Goal: Transaction & Acquisition: Purchase product/service

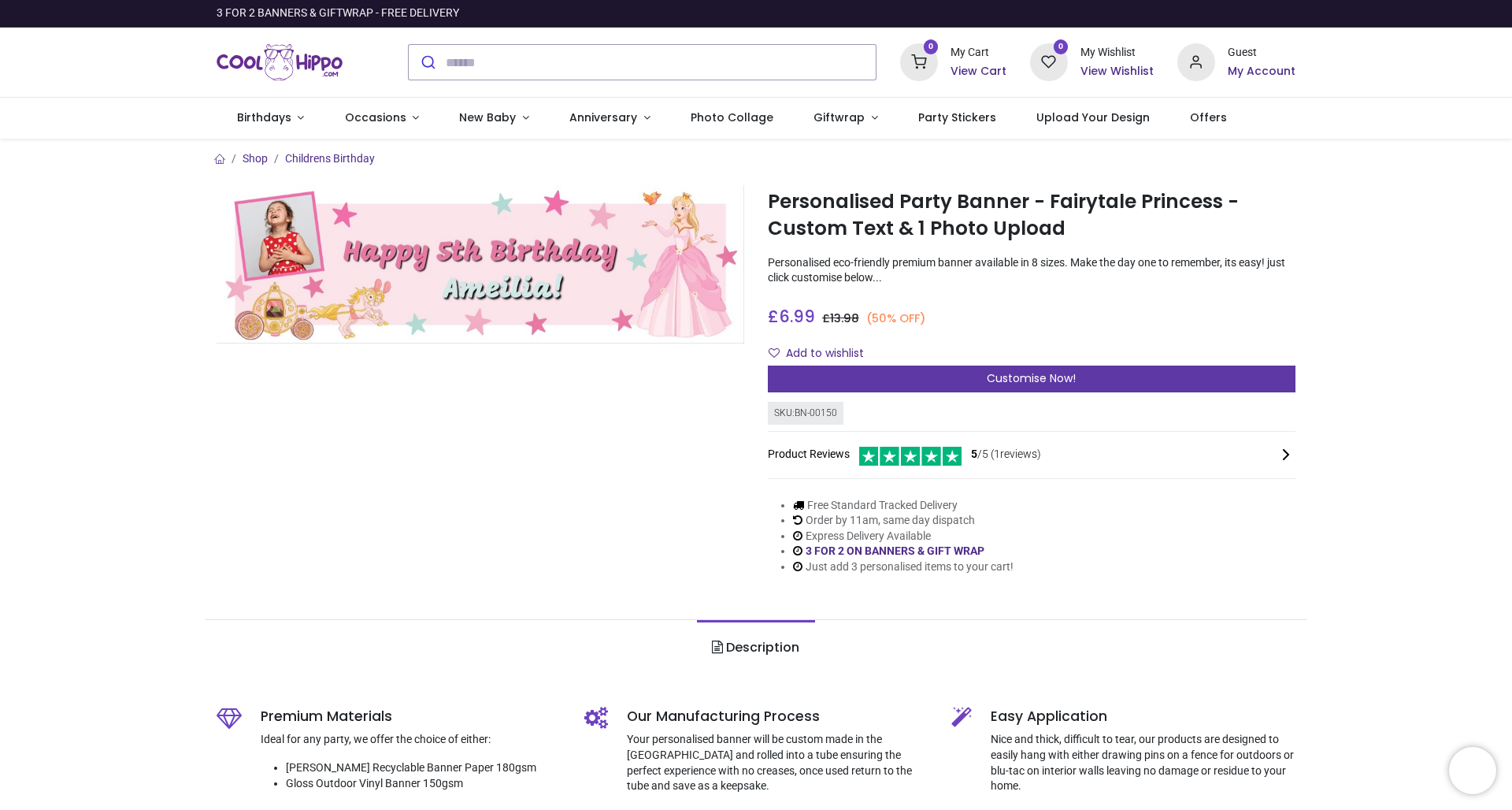
click at [1012, 370] on span "Customise Now!" at bounding box center [1031, 378] width 89 height 15
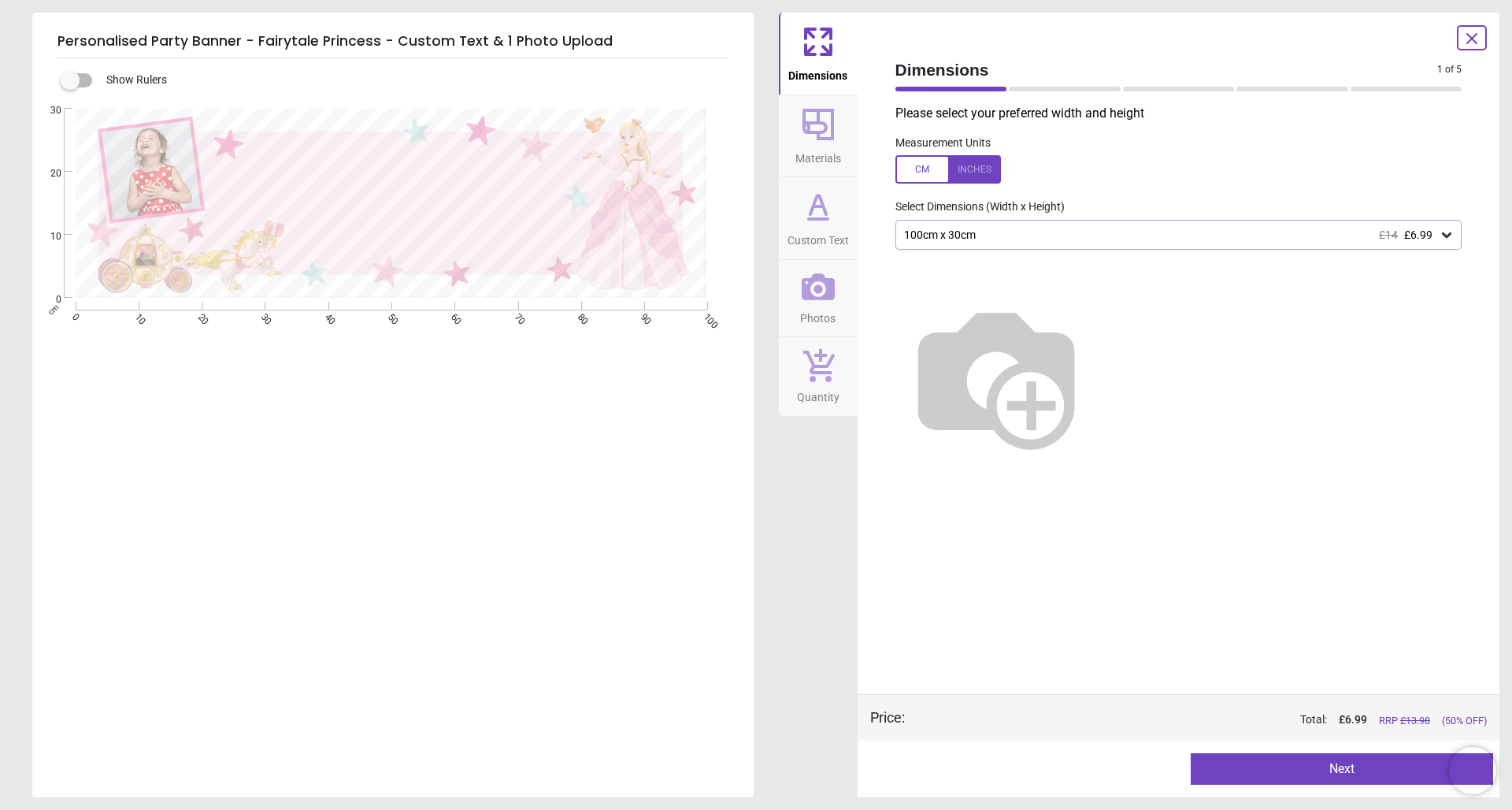
click at [977, 238] on div "100cm x 30cm £14 £6.99" at bounding box center [1171, 236] width 537 height 14
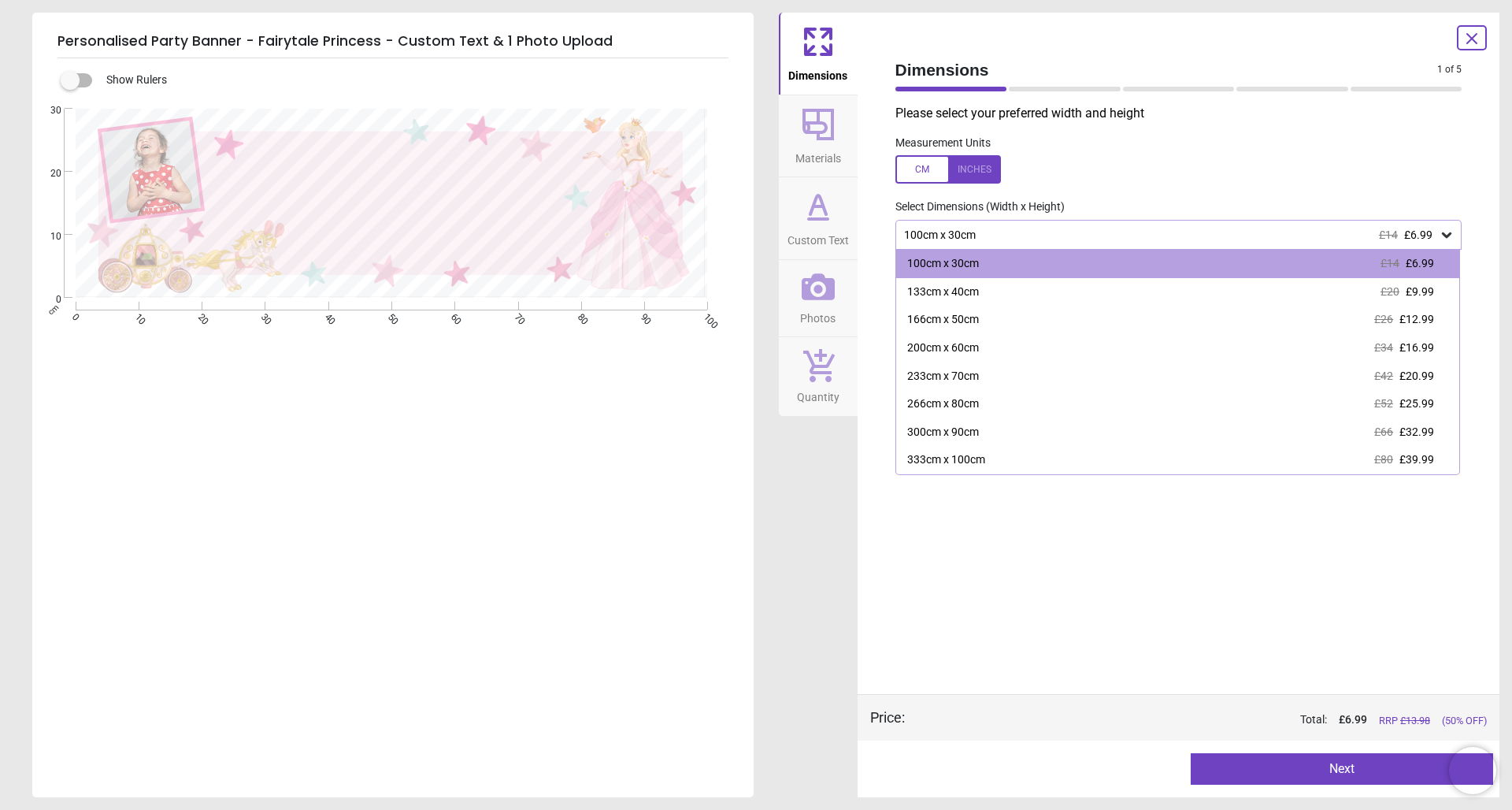
click at [973, 347] on div "200cm x 60cm" at bounding box center [943, 348] width 72 height 15
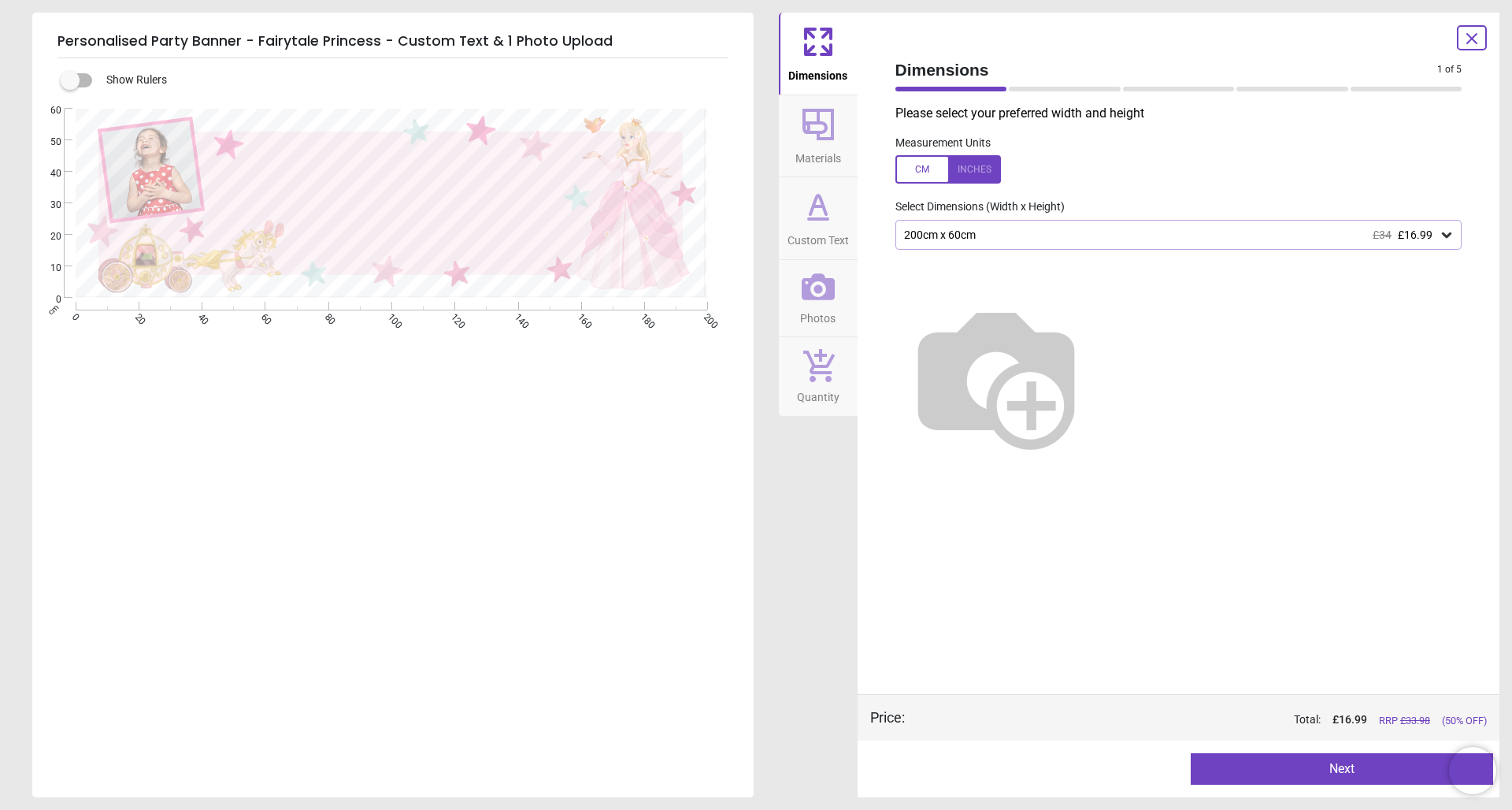
click at [986, 233] on div "200cm x 60cm £34 £16.99" at bounding box center [1171, 236] width 537 height 14
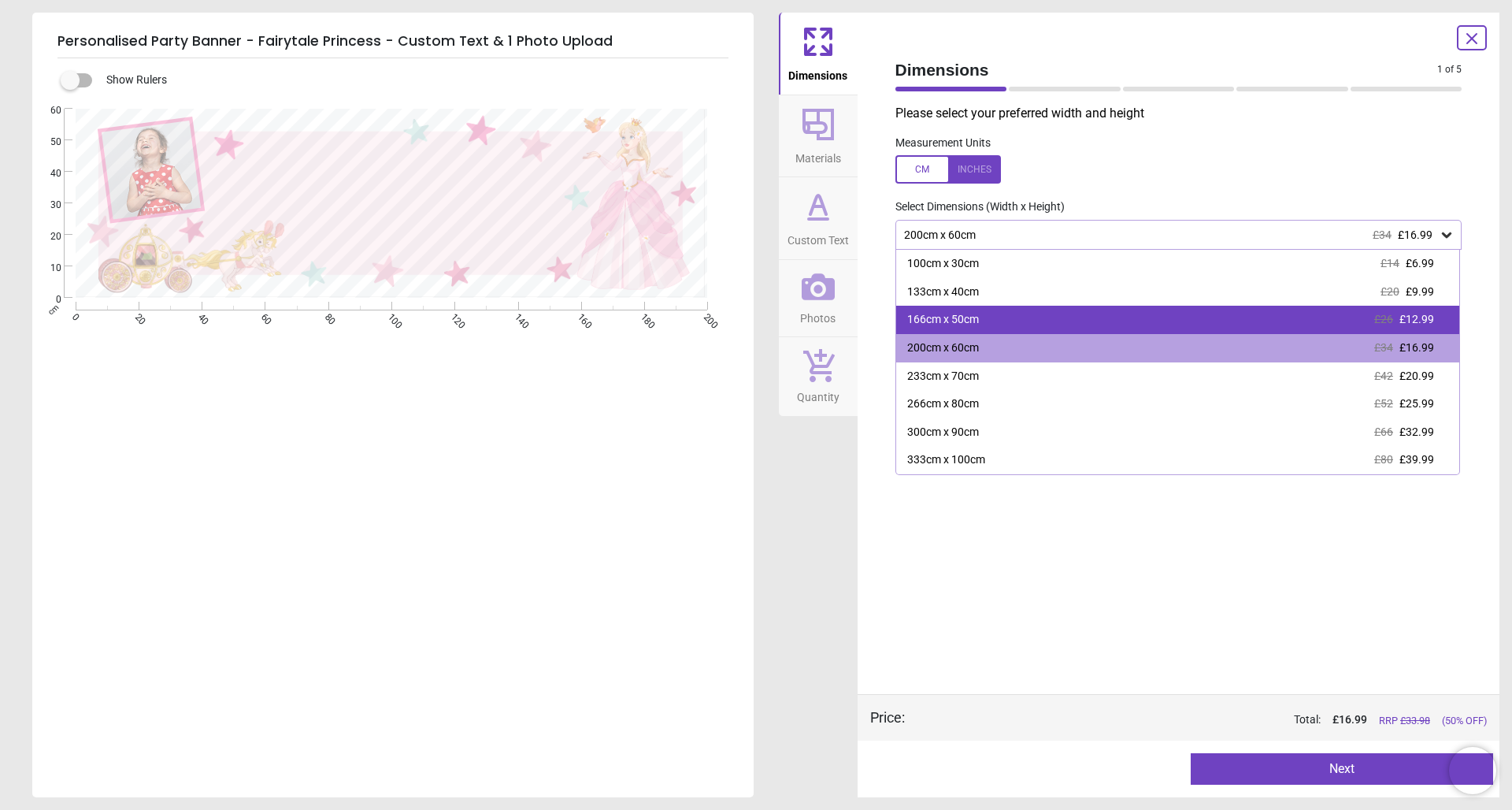
click at [954, 323] on div "166cm x 50cm" at bounding box center [943, 320] width 72 height 15
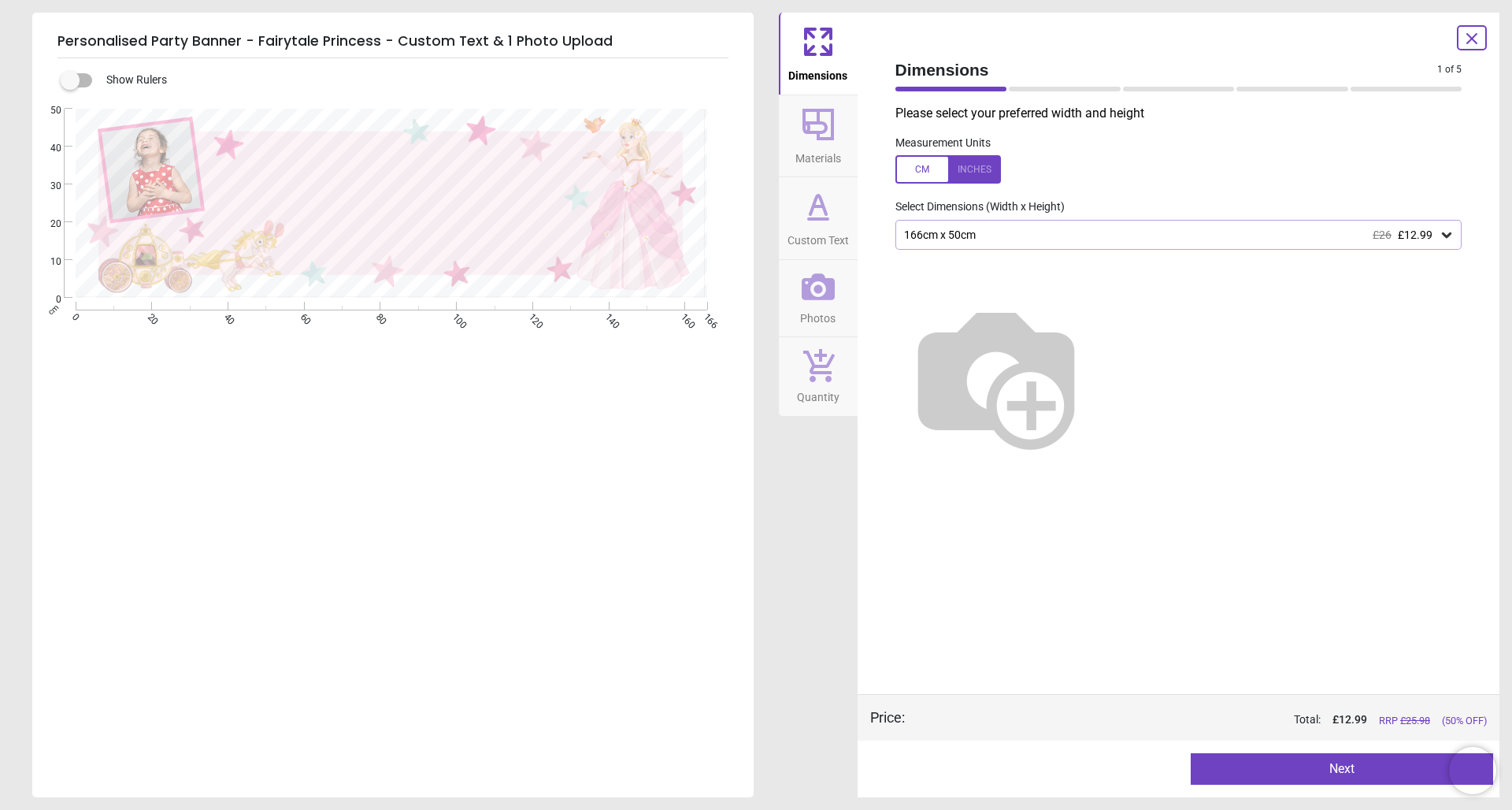
click at [1016, 236] on div "166cm x 50cm £26 £12.99" at bounding box center [1171, 236] width 537 height 14
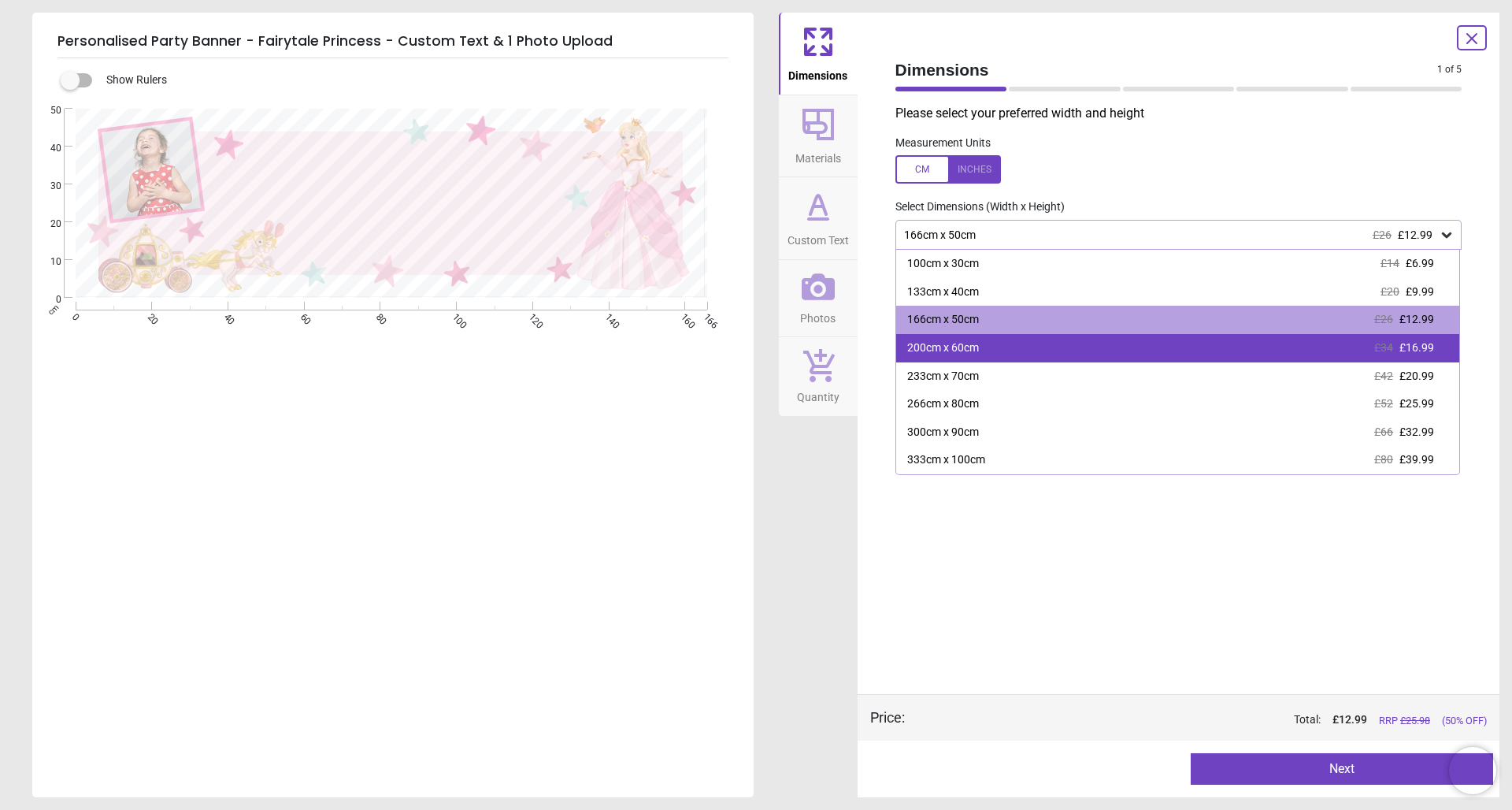
click at [999, 348] on div "200cm x 60cm £34 £16.99" at bounding box center [1178, 348] width 564 height 28
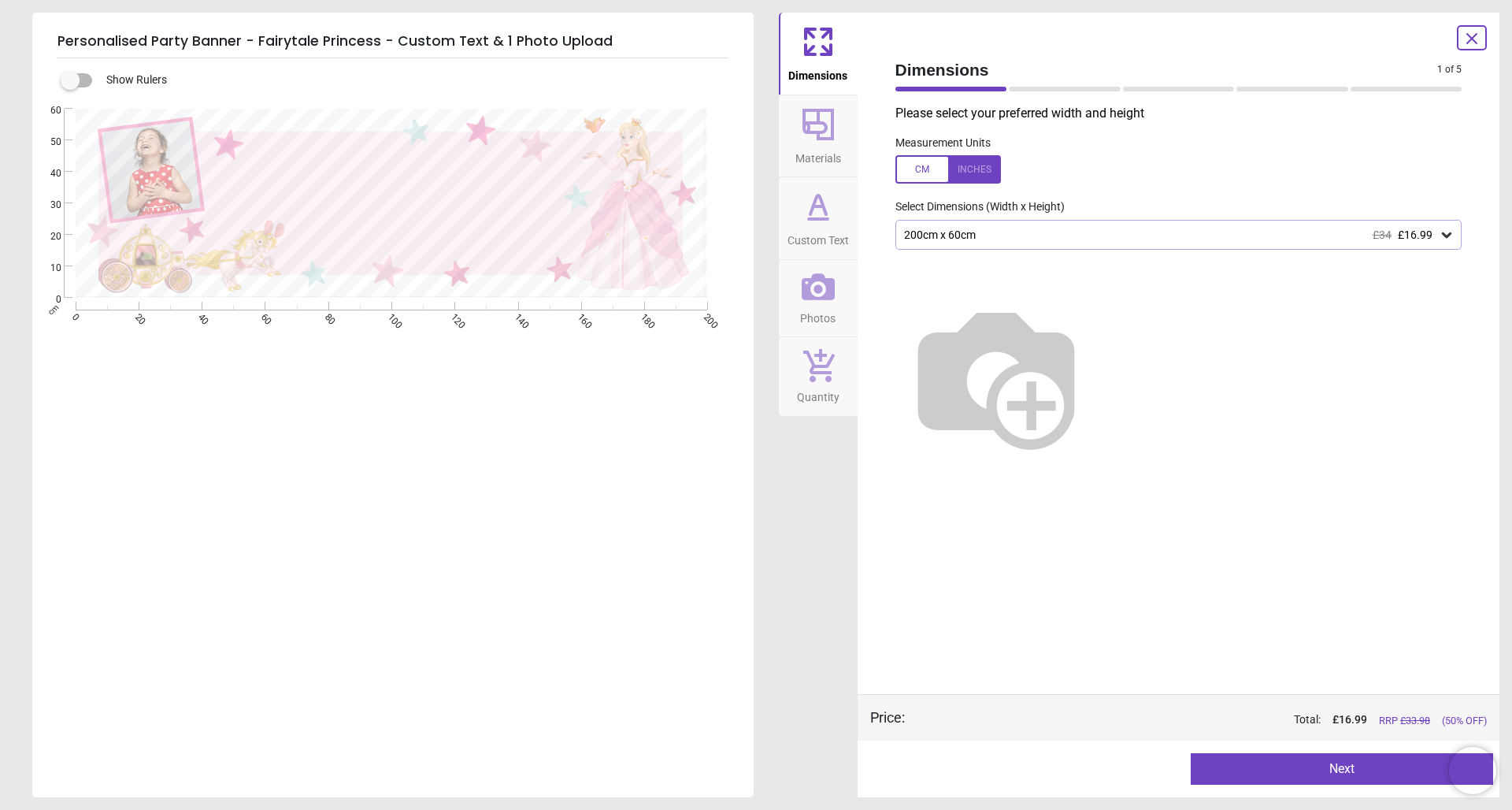
click at [1303, 771] on button "Next" at bounding box center [1342, 769] width 302 height 32
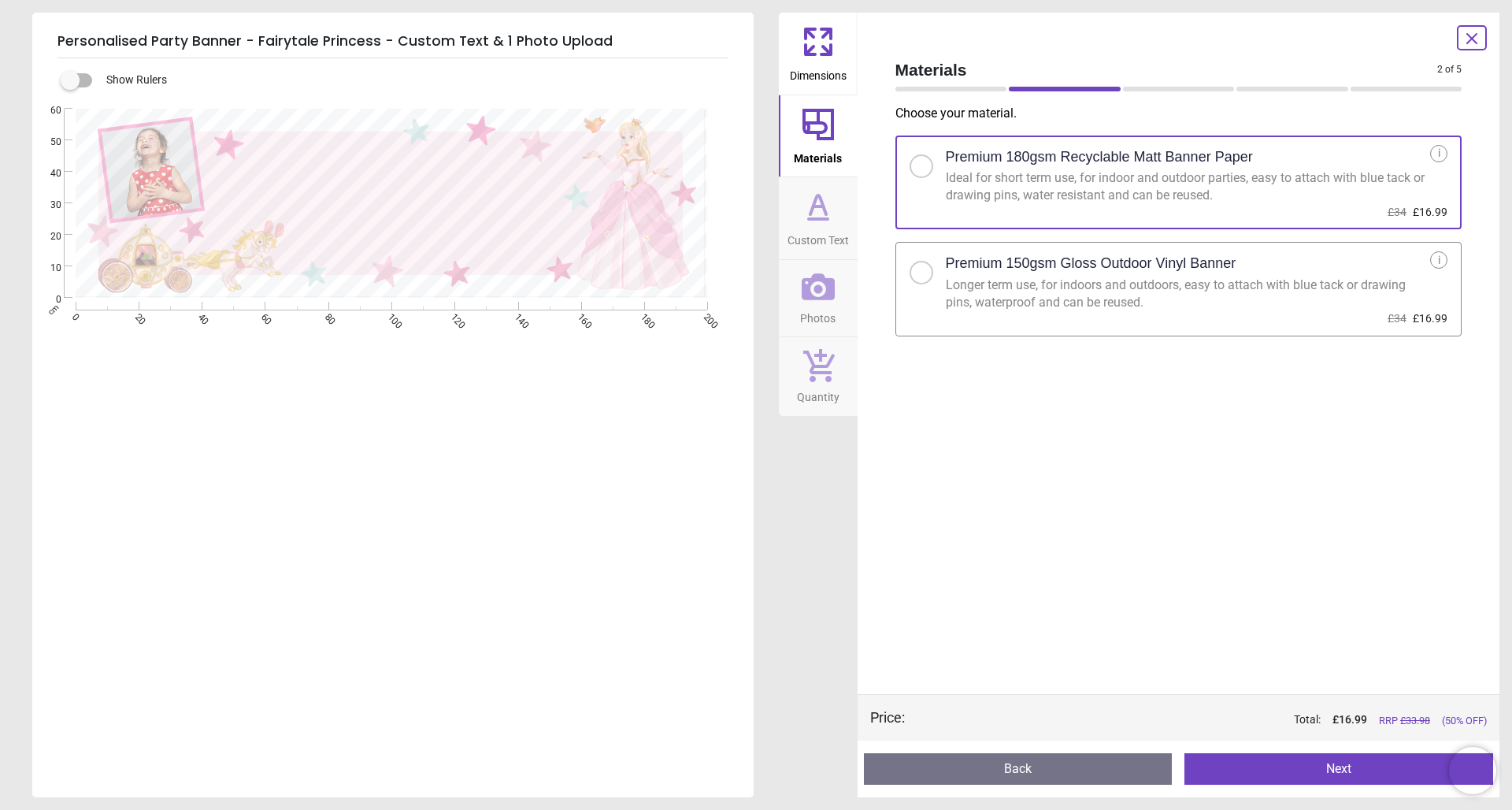
click at [974, 291] on div "Longer term use, for indoors and outdoors, easy to attach with blue tack or dra…" at bounding box center [1188, 294] width 485 height 35
click at [1272, 772] on button "Next" at bounding box center [1339, 769] width 308 height 32
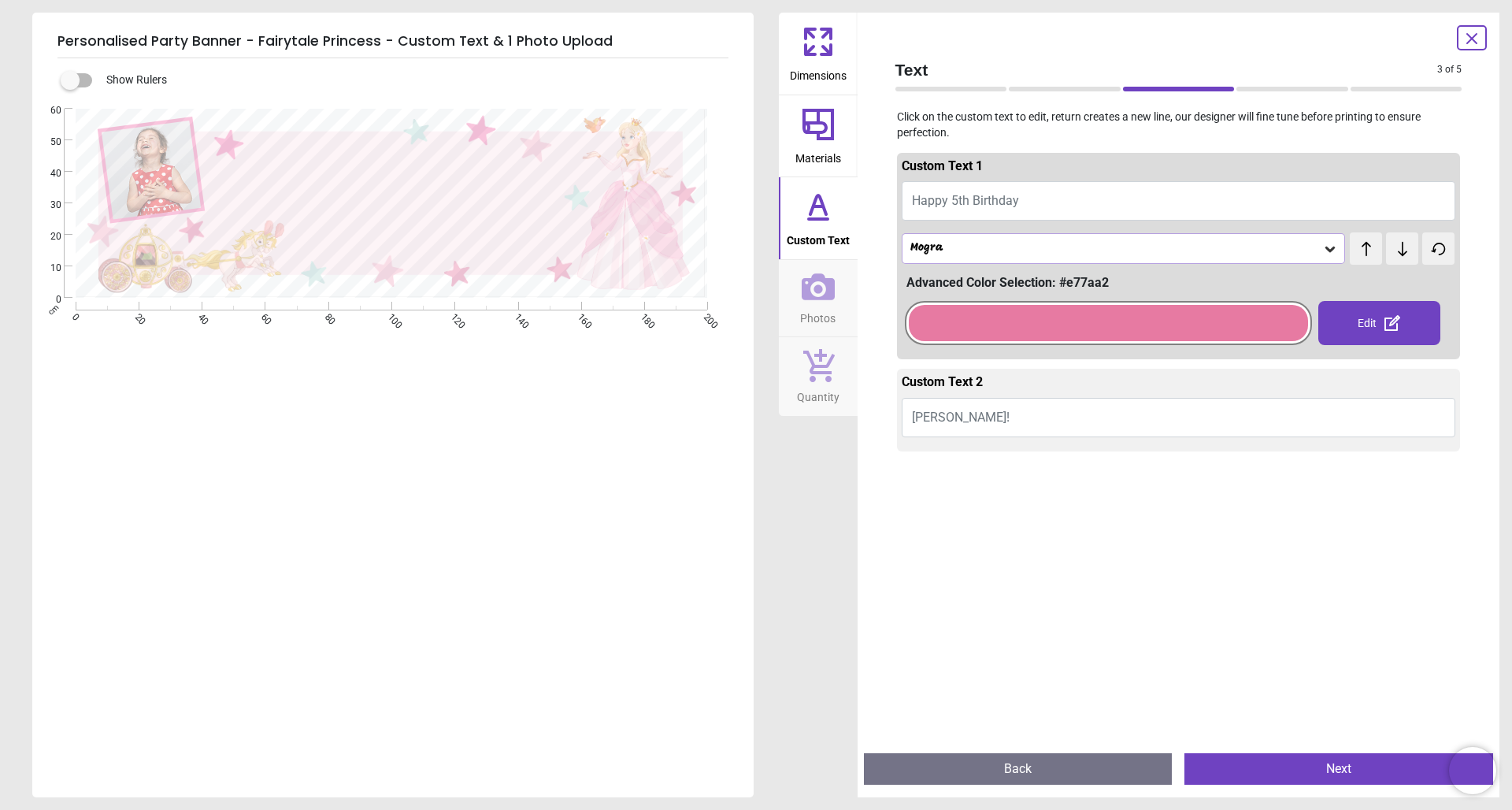
click at [1042, 199] on button "Happy 5th Birthday" at bounding box center [1179, 201] width 554 height 39
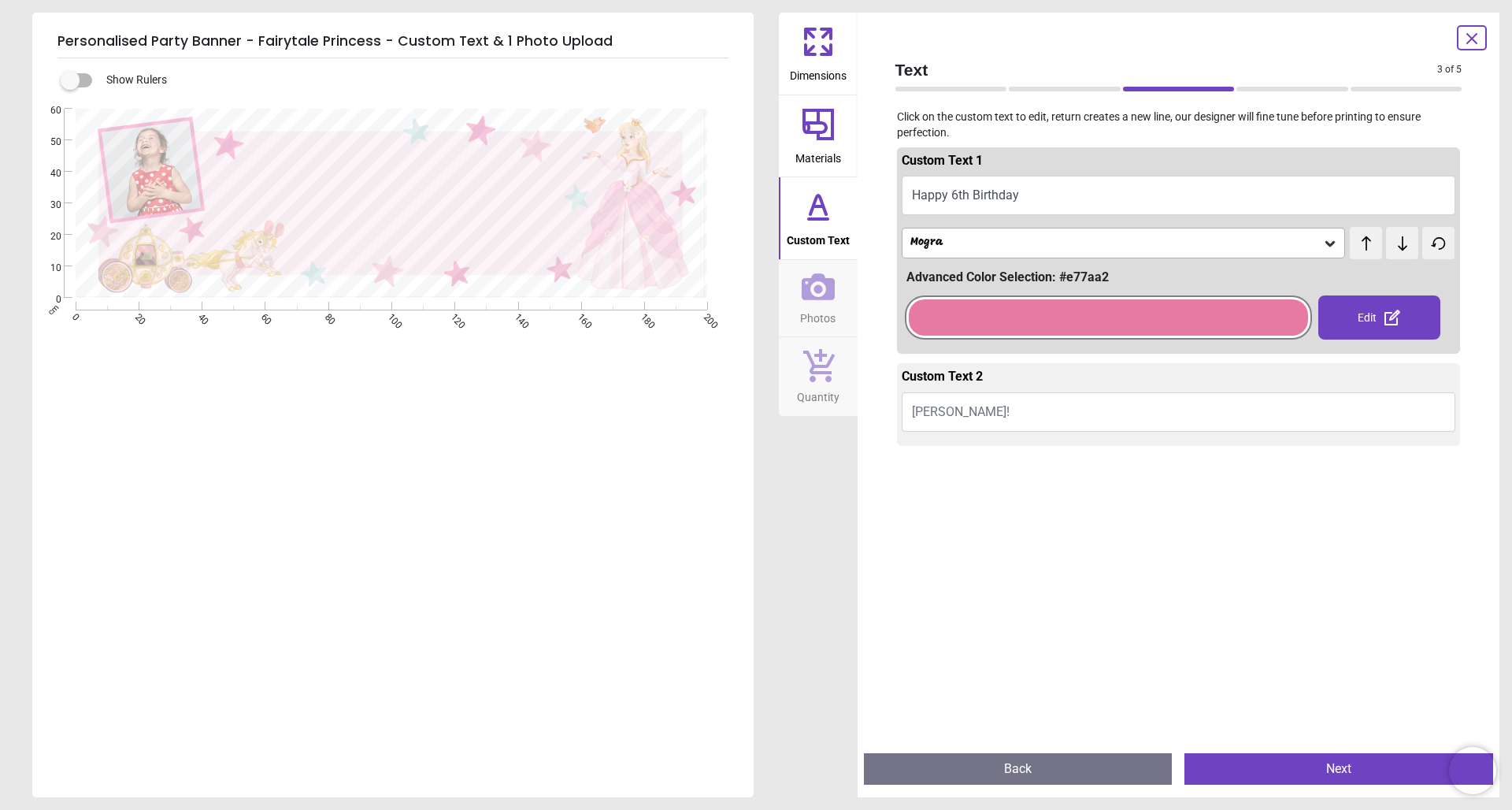
type textarea "**********"
click at [983, 409] on button "Ameilia!" at bounding box center [1179, 412] width 554 height 39
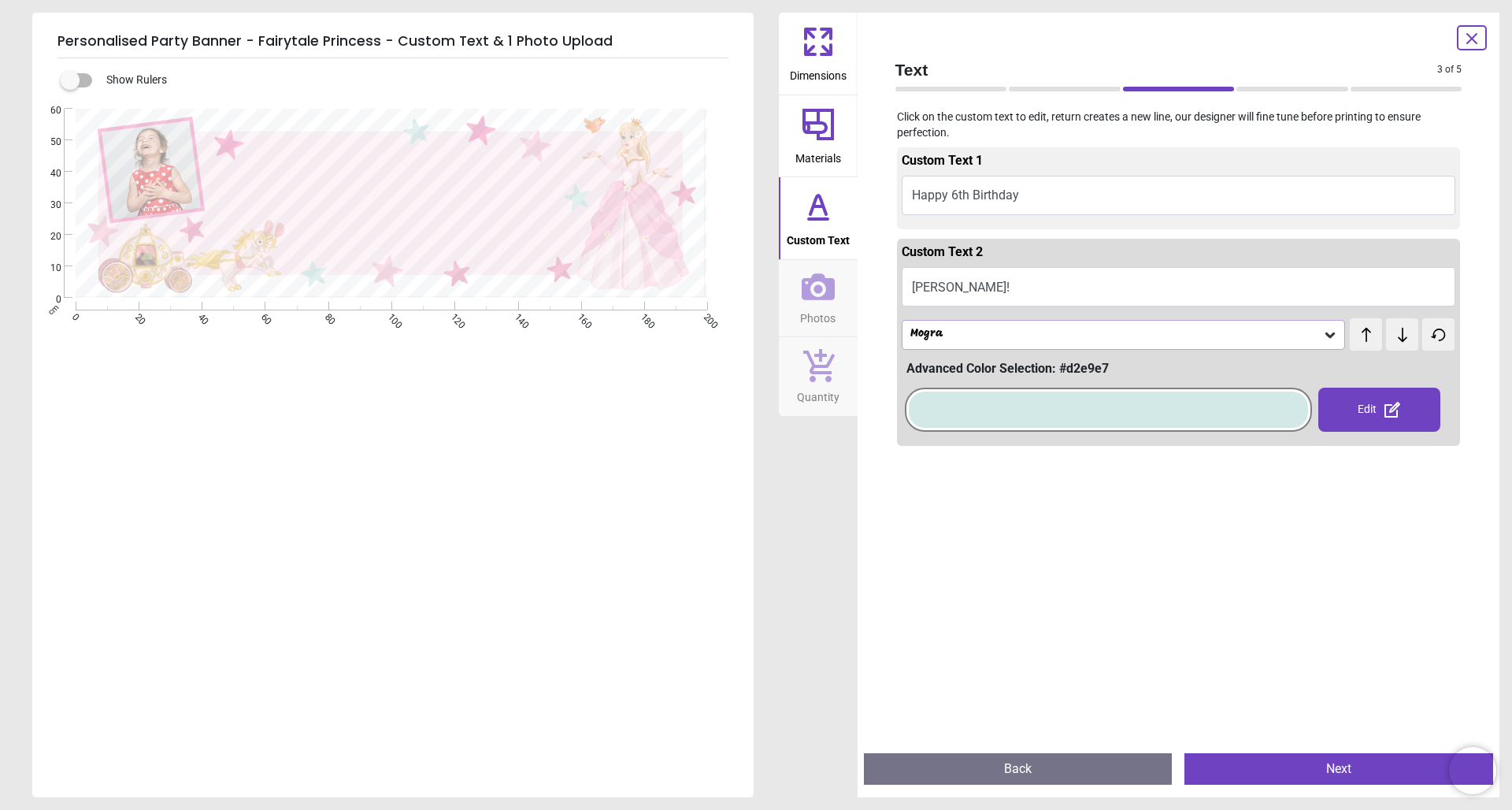
type textarea "*****"
click at [1289, 771] on button "Next" at bounding box center [1339, 769] width 308 height 32
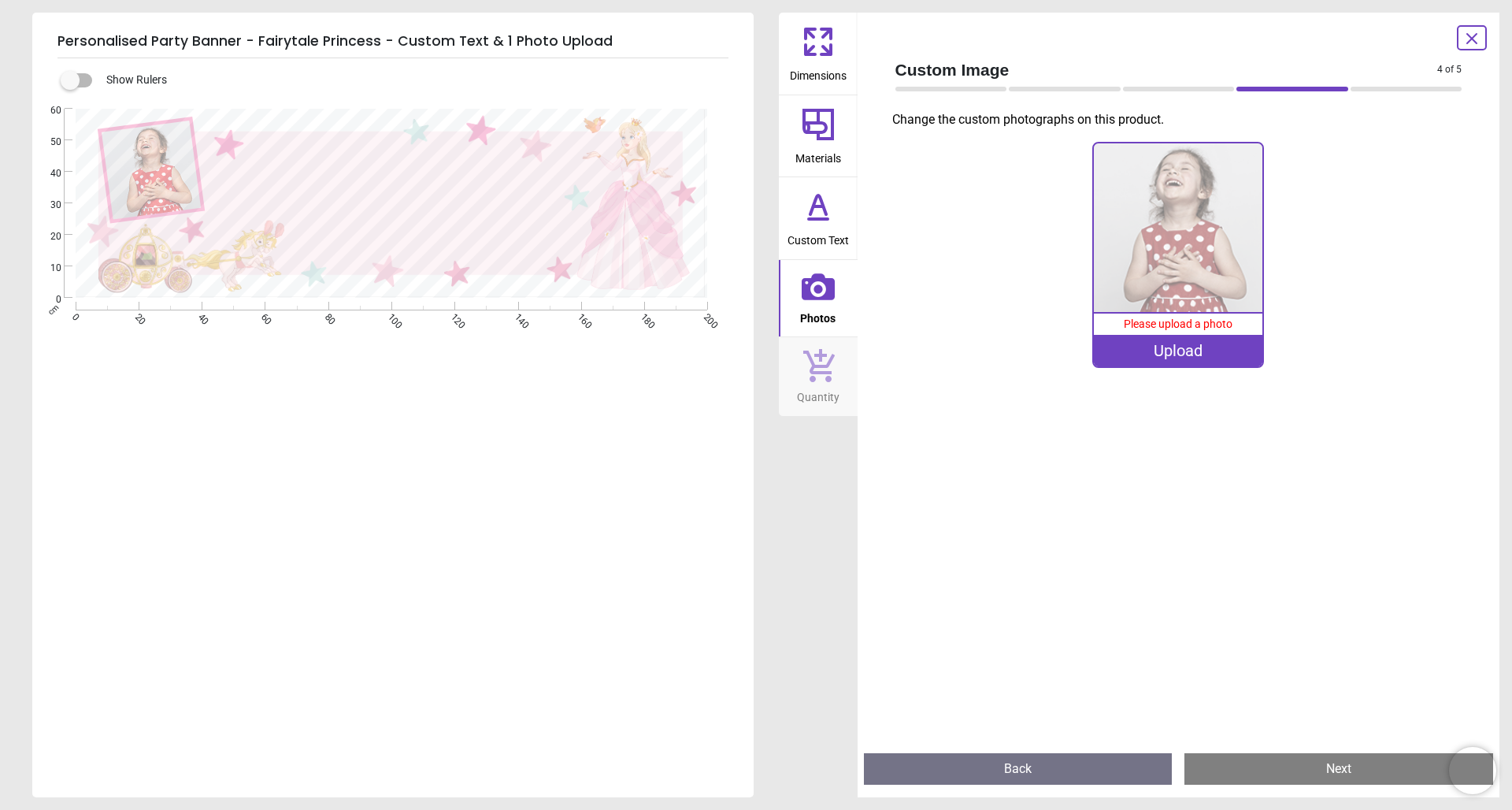
click at [1172, 351] on div "Upload" at bounding box center [1178, 351] width 169 height 32
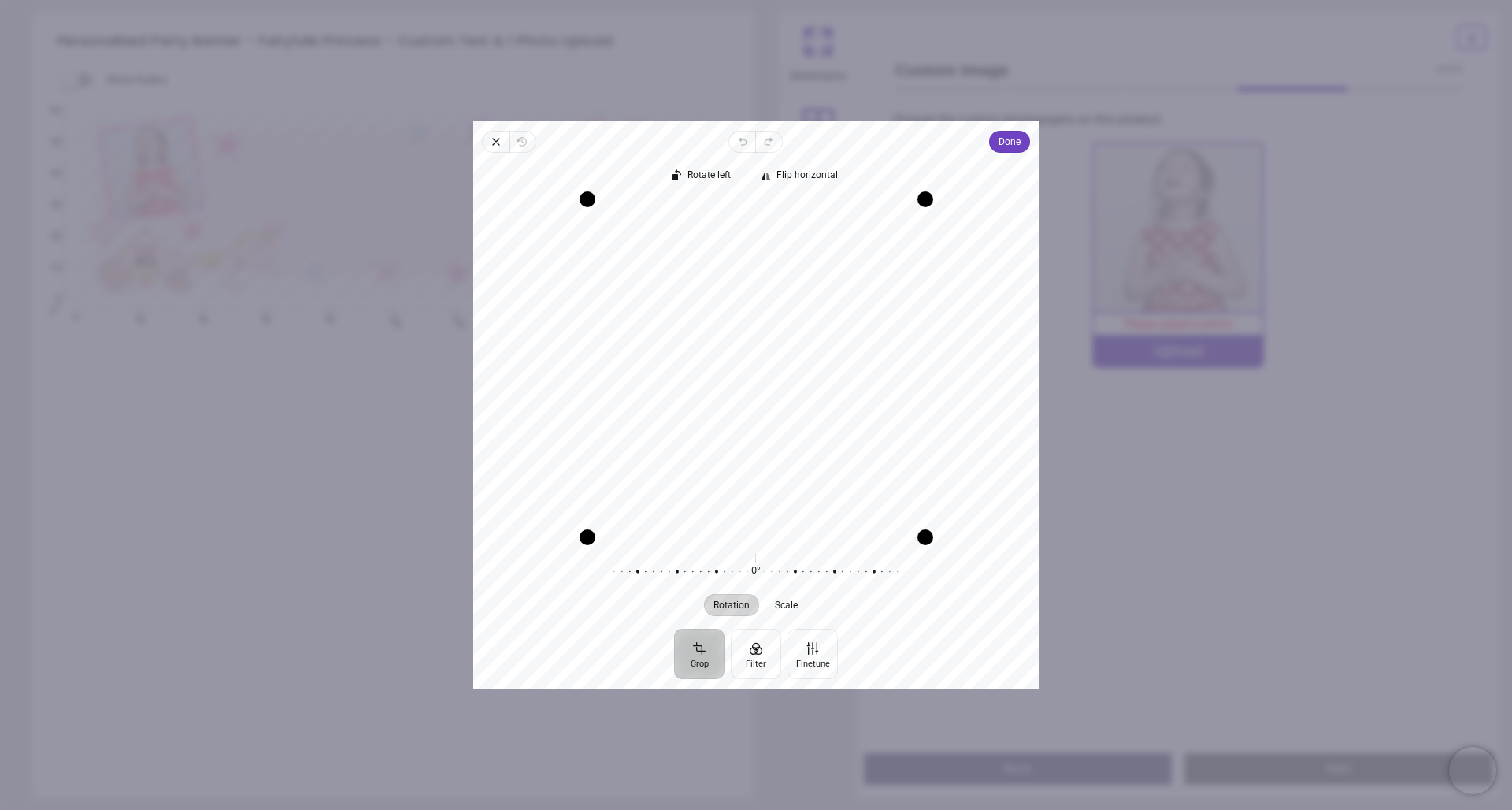
drag, startPoint x: 781, startPoint y: 412, endPoint x: 775, endPoint y: 365, distance: 47.4
click at [775, 365] on div "Recenter" at bounding box center [756, 369] width 542 height 338
drag, startPoint x: 929, startPoint y: 540, endPoint x: 862, endPoint y: 451, distance: 111.4
click at [862, 451] on div "Recenter" at bounding box center [756, 369] width 542 height 338
drag, startPoint x: 731, startPoint y: 379, endPoint x: 696, endPoint y: 381, distance: 35.1
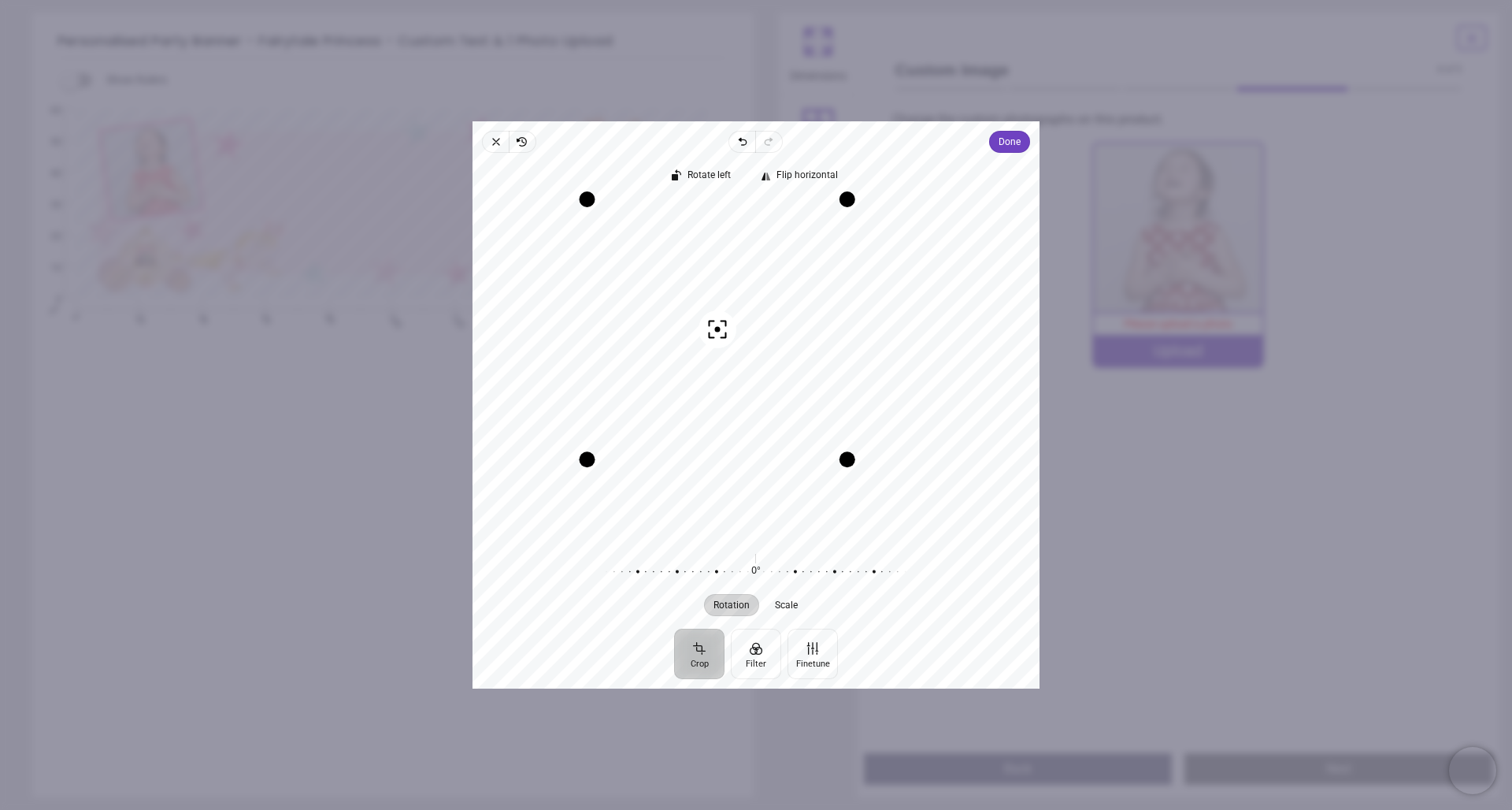
click at [696, 381] on div "Recenter" at bounding box center [756, 369] width 542 height 338
drag, startPoint x: 853, startPoint y: 463, endPoint x: 834, endPoint y: 451, distance: 22.5
click at [836, 453] on div "Drag corner br" at bounding box center [834, 447] width 15 height 15
drag, startPoint x: 756, startPoint y: 387, endPoint x: 744, endPoint y: 355, distance: 34.2
click at [744, 355] on div "Recenter" at bounding box center [756, 369] width 542 height 338
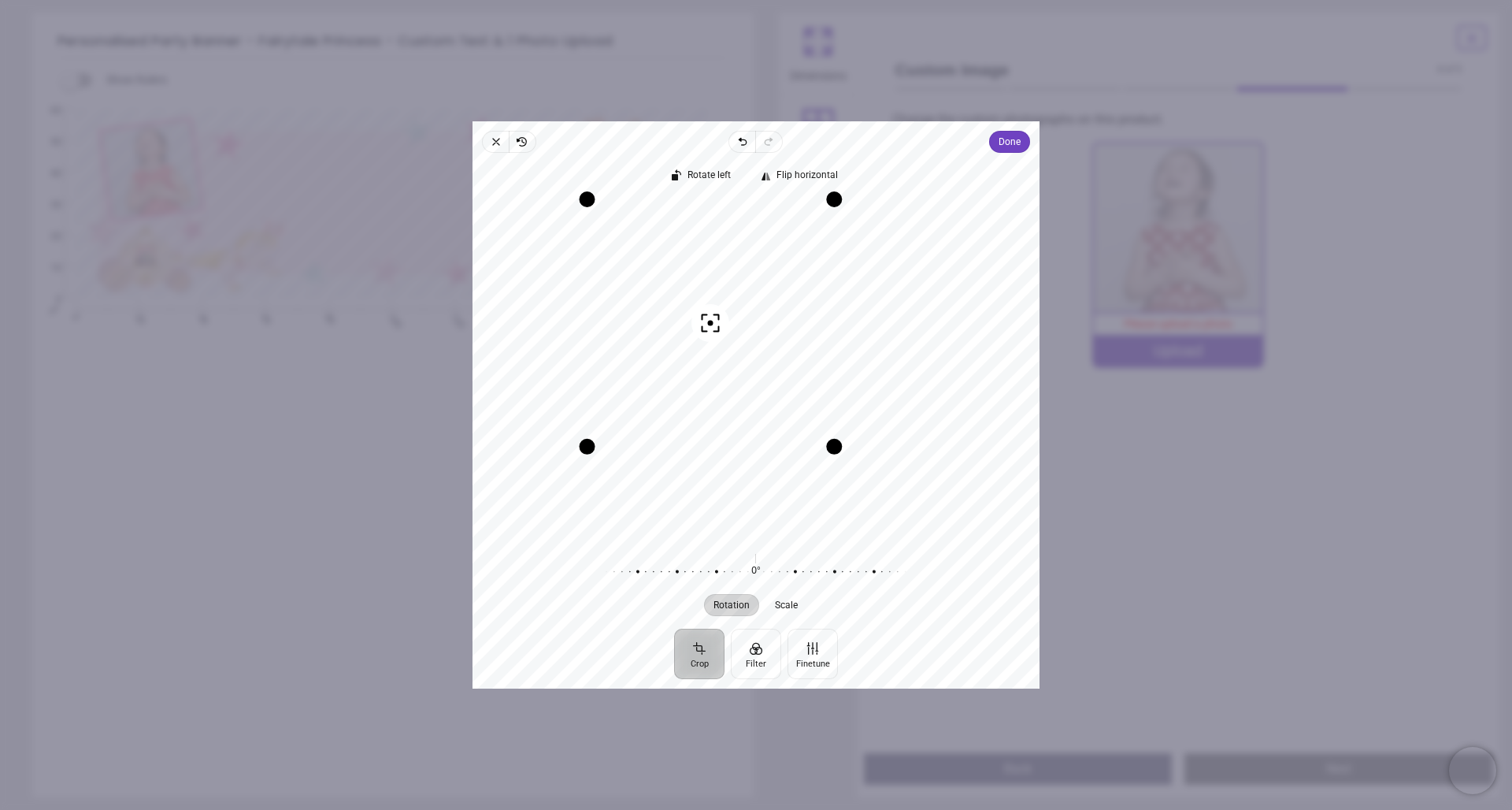
click at [702, 657] on button "Crop" at bounding box center [699, 654] width 51 height 51
click at [1010, 142] on span "Done" at bounding box center [1010, 141] width 22 height 19
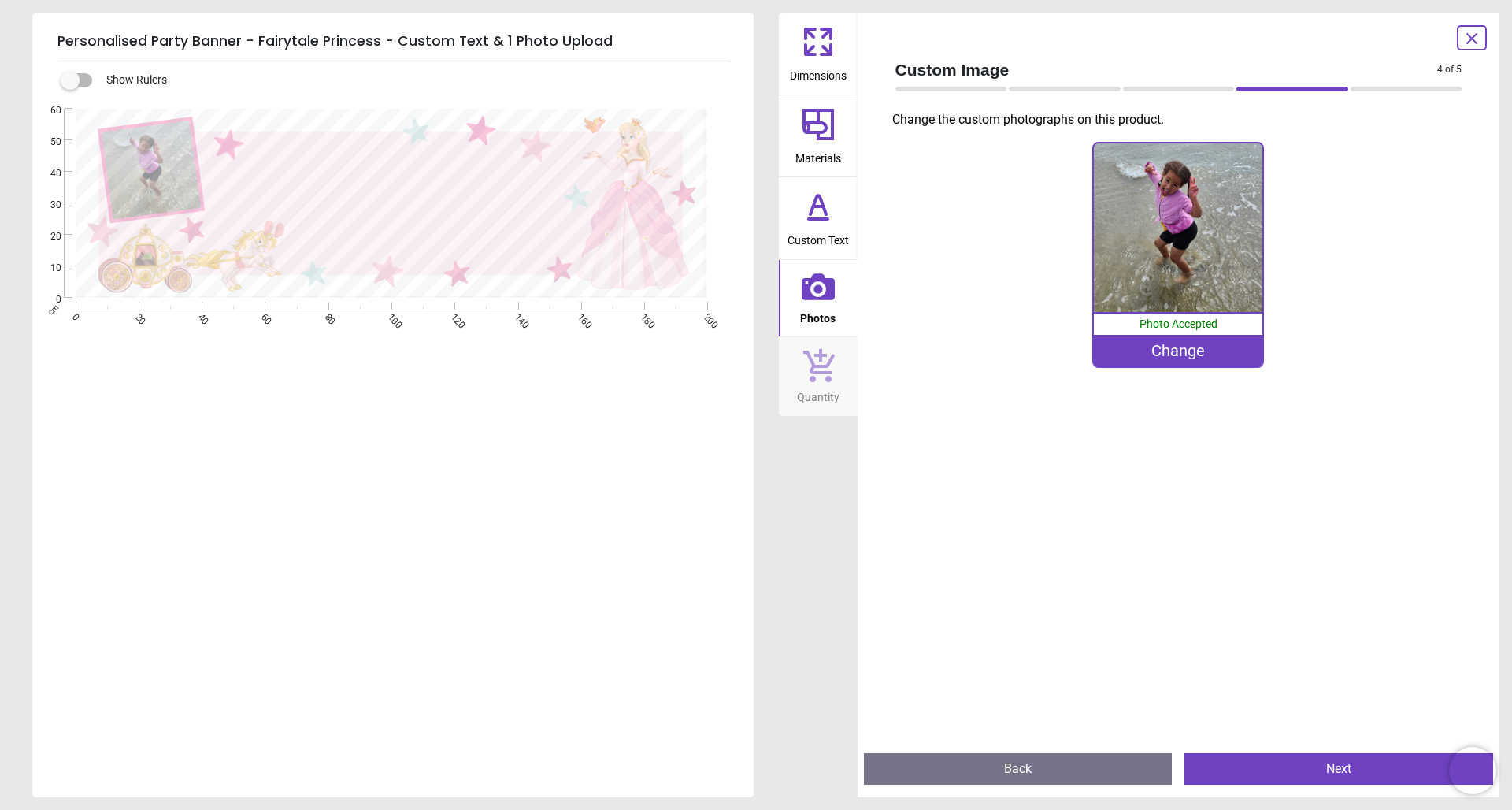
click at [1176, 353] on div "Change" at bounding box center [1178, 351] width 169 height 32
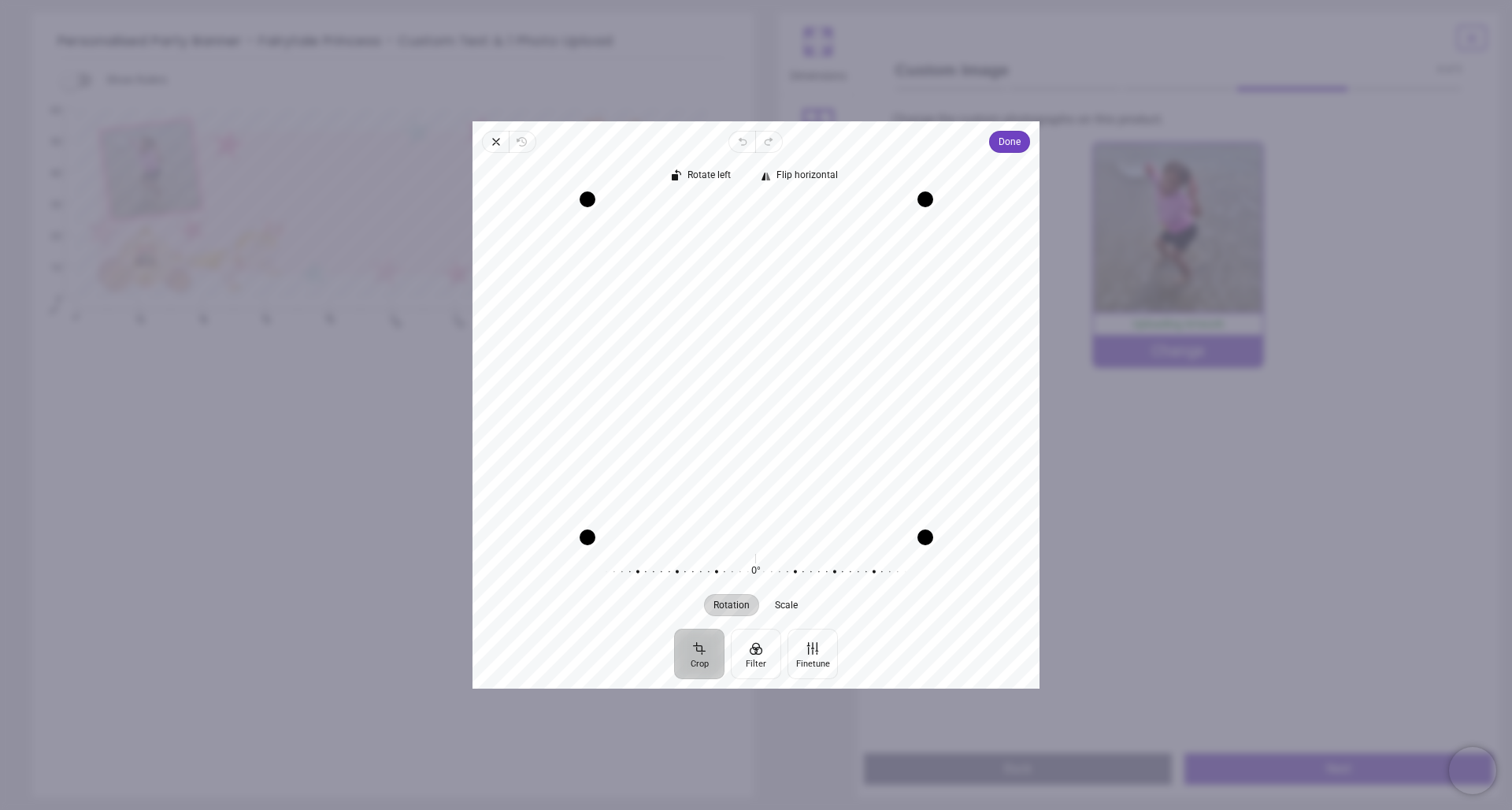
drag, startPoint x: 750, startPoint y: 396, endPoint x: 650, endPoint y: 396, distance: 100.0
click at [642, 389] on div "Recenter" at bounding box center [756, 369] width 542 height 338
drag, startPoint x: 589, startPoint y: 537, endPoint x: 692, endPoint y: 450, distance: 134.8
click at [690, 450] on div "Drag corner bl" at bounding box center [682, 443] width 15 height 15
drag, startPoint x: 923, startPoint y: 443, endPoint x: 835, endPoint y: 421, distance: 90.7
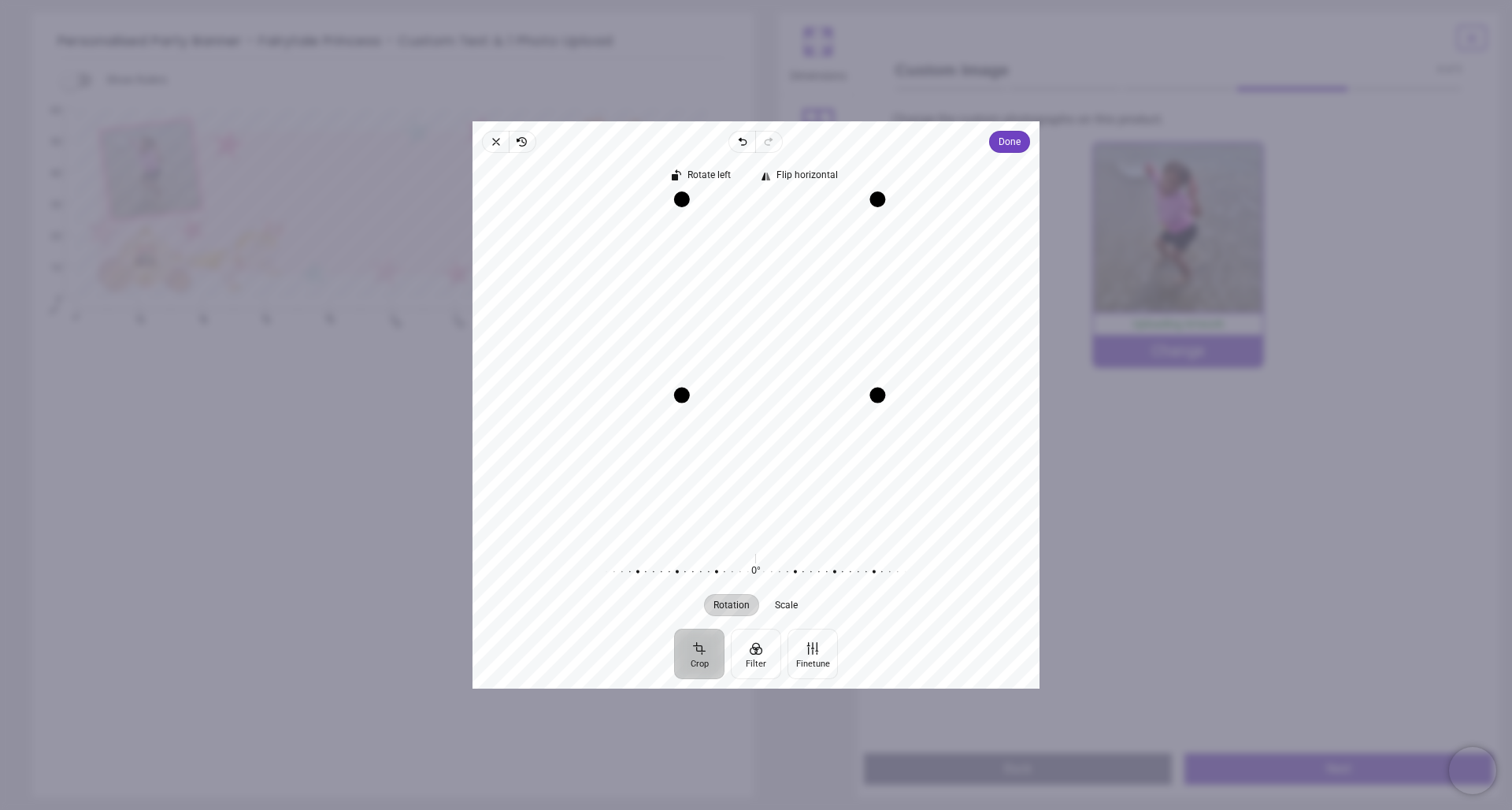
click at [844, 423] on div "Recenter" at bounding box center [756, 369] width 542 height 338
click at [808, 374] on div "Recenter" at bounding box center [756, 369] width 542 height 338
click at [493, 146] on icon "button" at bounding box center [496, 141] width 13 height 13
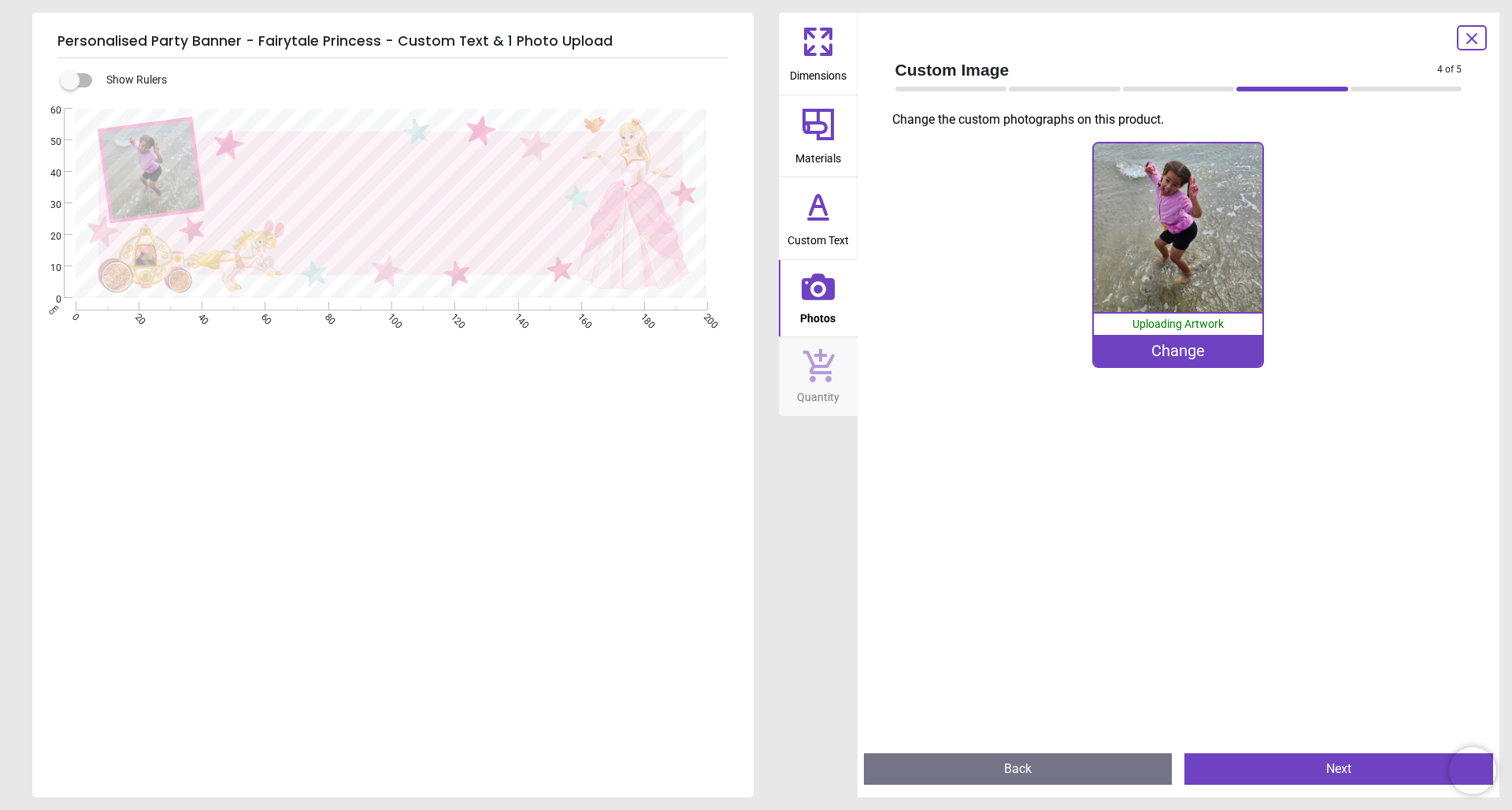
click at [1173, 356] on div "Change" at bounding box center [1178, 351] width 169 height 32
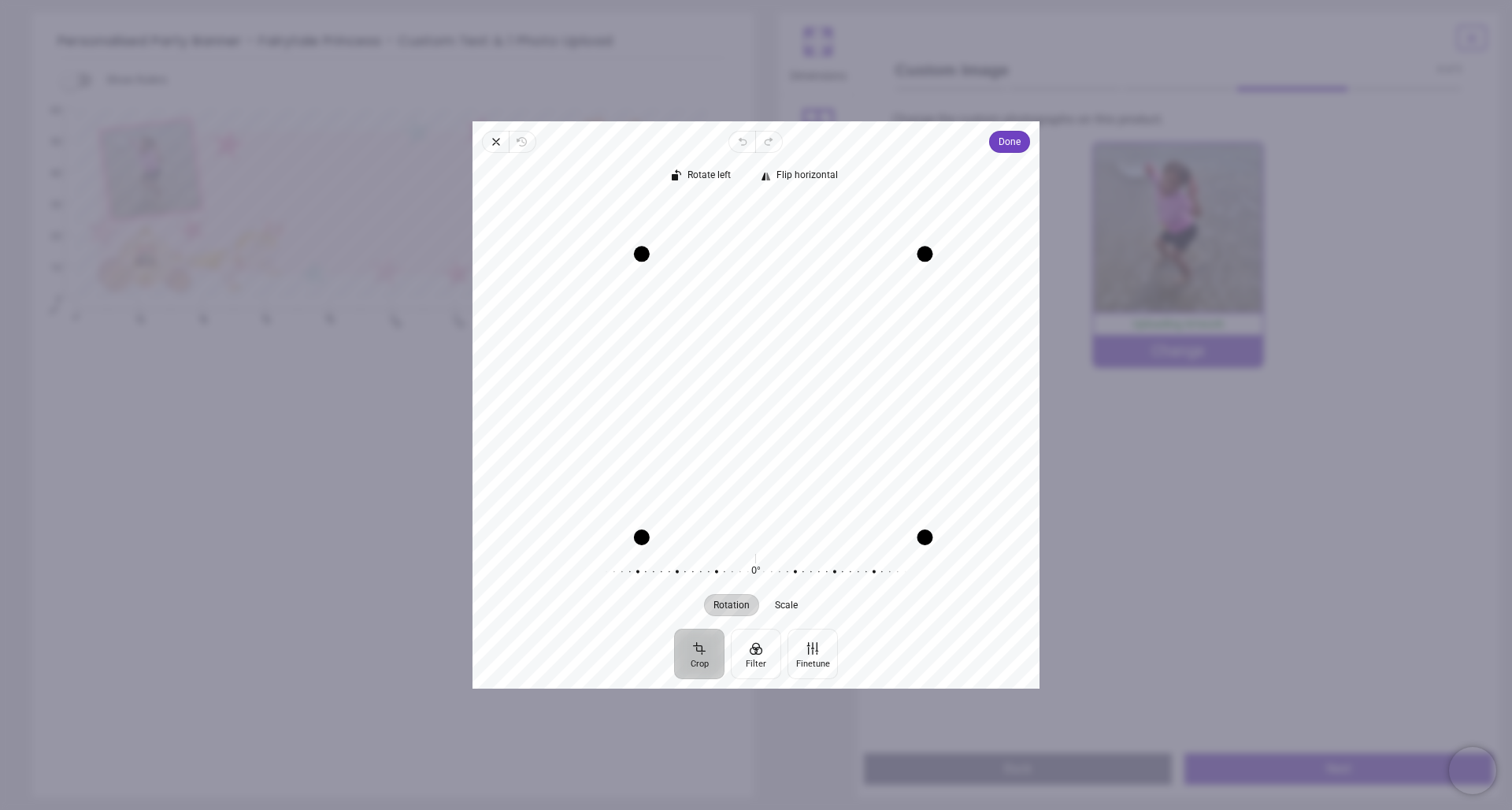
drag, startPoint x: 588, startPoint y: 198, endPoint x: 621, endPoint y: 276, distance: 84.7
click at [621, 276] on div "Recenter" at bounding box center [756, 369] width 542 height 338
drag, startPoint x: 929, startPoint y: 251, endPoint x: 907, endPoint y: 239, distance: 25.1
click at [907, 239] on div "Recenter" at bounding box center [756, 369] width 542 height 338
drag, startPoint x: 840, startPoint y: 336, endPoint x: 877, endPoint y: 342, distance: 37.5
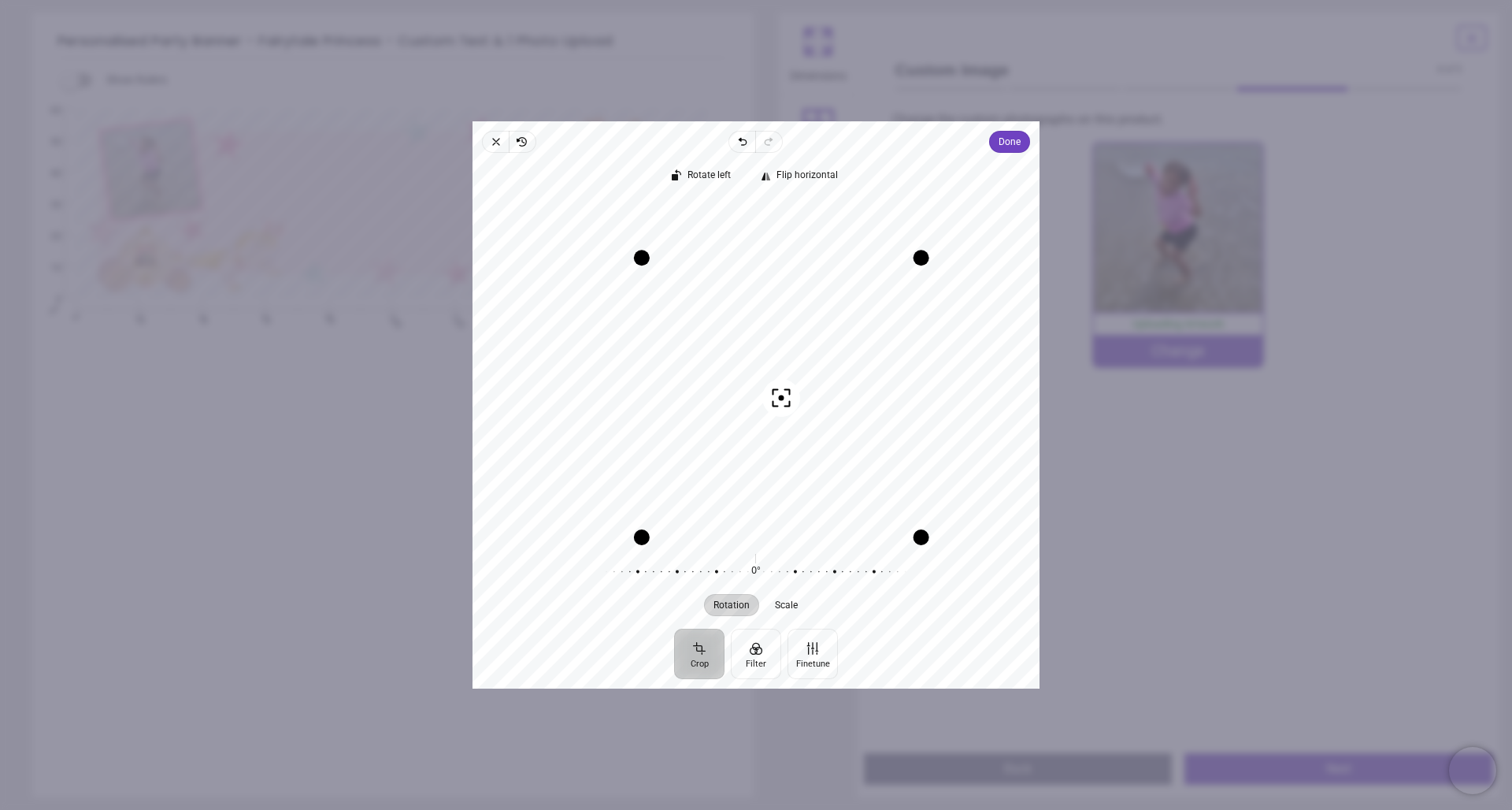
click at [877, 342] on div "Recenter" at bounding box center [756, 369] width 542 height 338
click at [1016, 141] on span "Done" at bounding box center [1010, 141] width 22 height 19
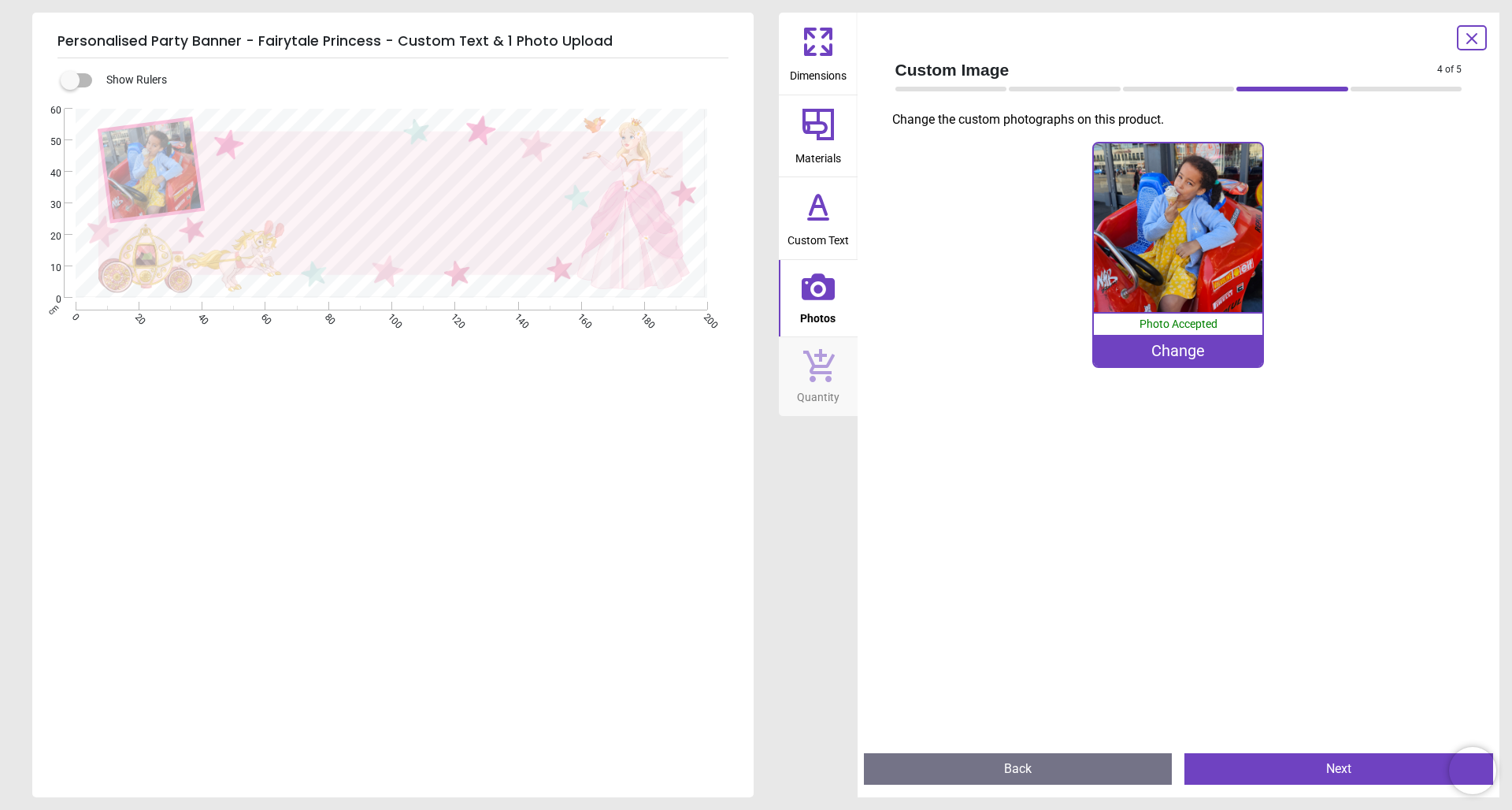
click at [1325, 771] on button "Next" at bounding box center [1339, 769] width 308 height 32
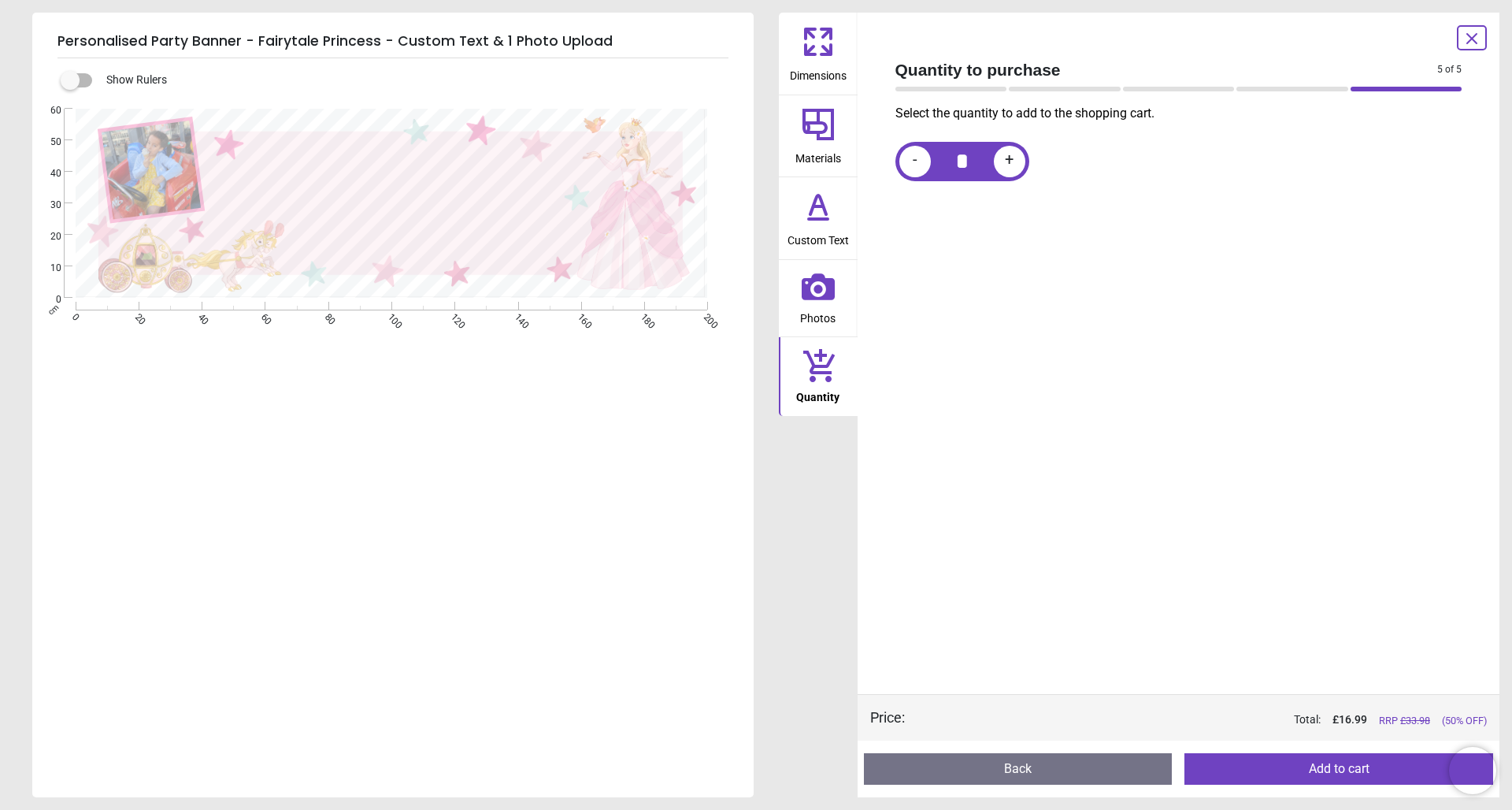
click at [1345, 770] on button "Add to cart" at bounding box center [1339, 769] width 308 height 32
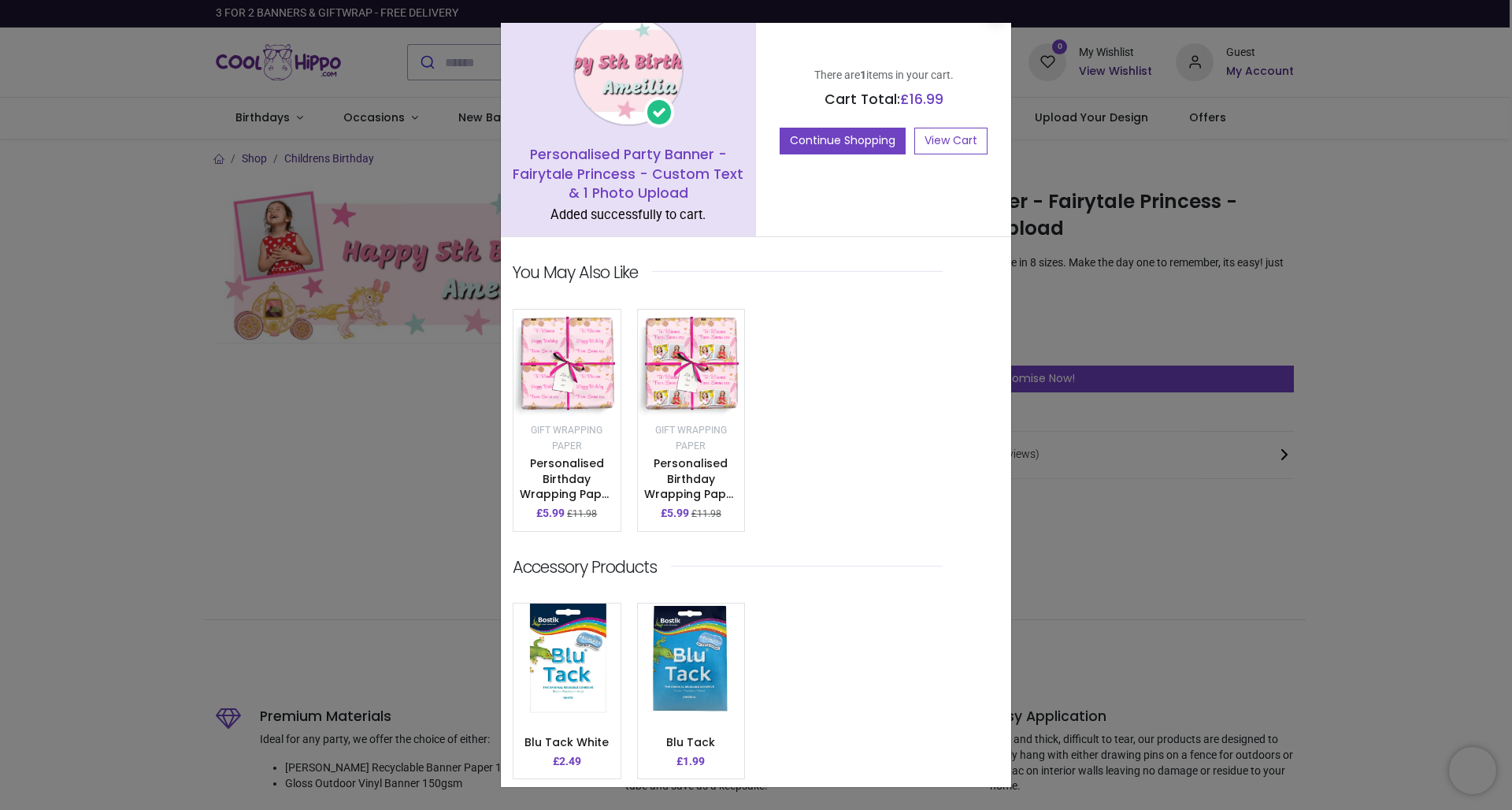
scroll to position [29, 0]
click at [946, 142] on link "View Cart" at bounding box center [952, 142] width 74 height 27
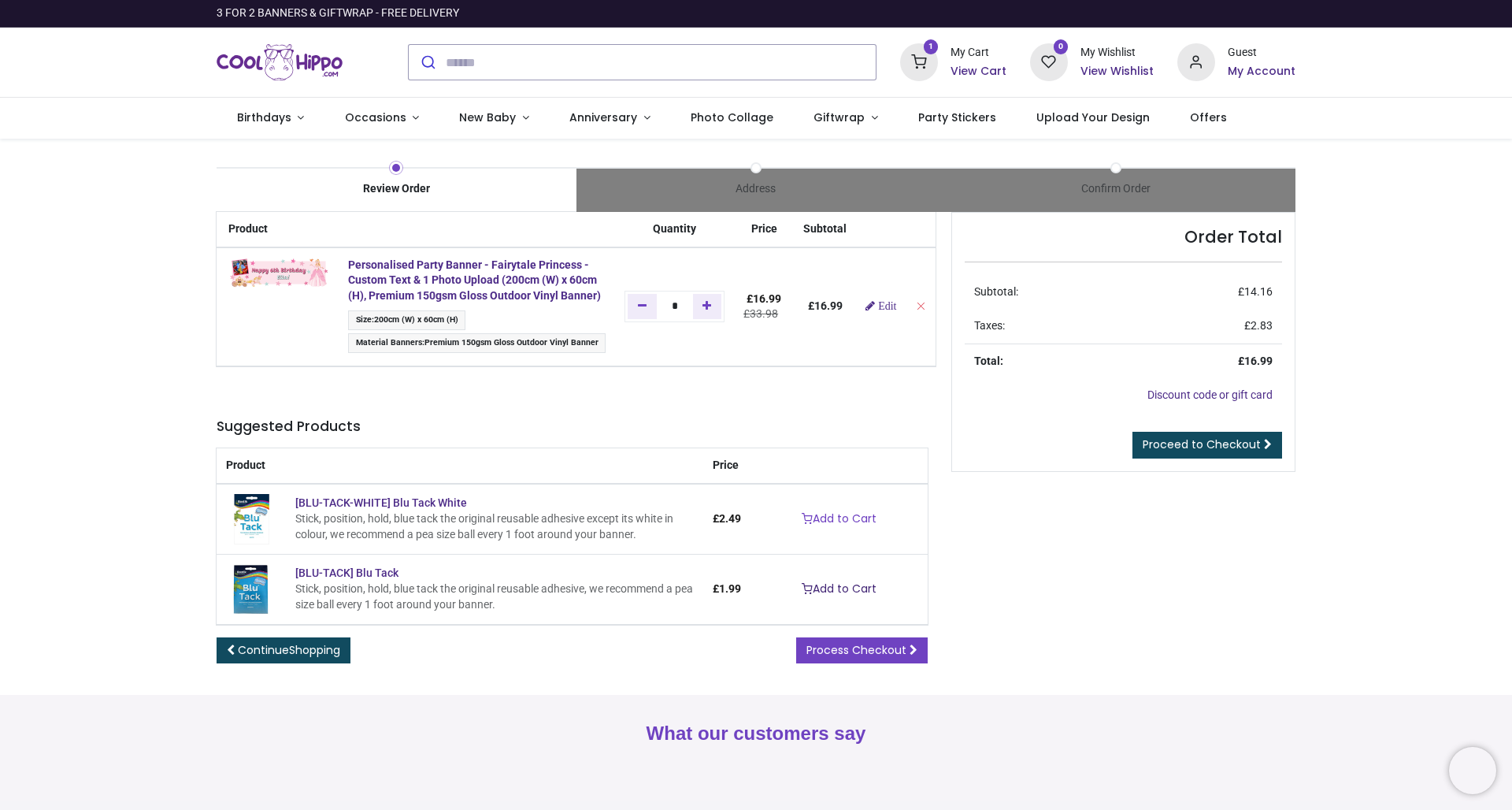
click at [835, 585] on link "Add to Cart" at bounding box center [839, 589] width 95 height 27
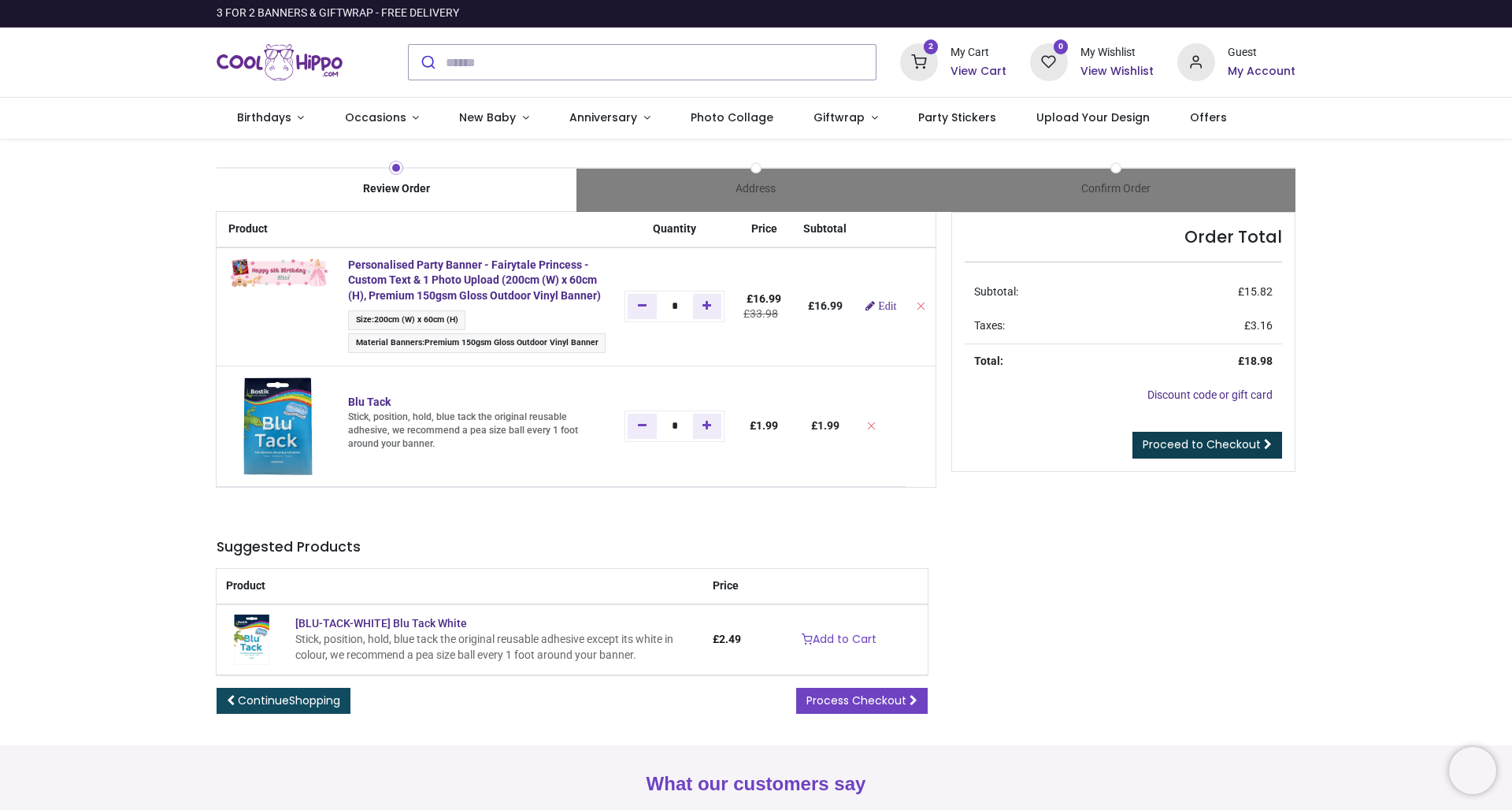
click at [1198, 444] on span "Proceed to Checkout" at bounding box center [1202, 444] width 118 height 15
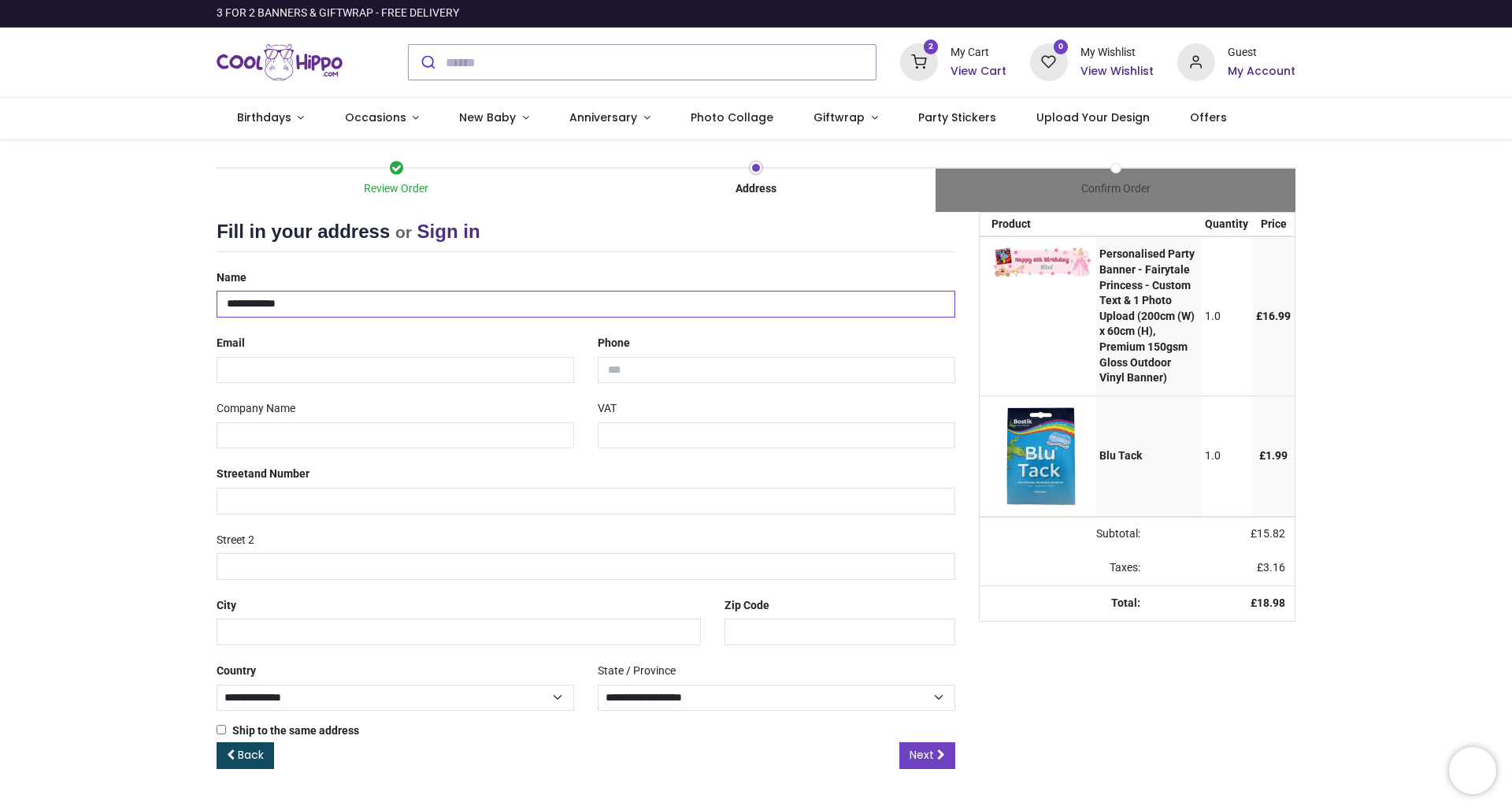
type input "**********"
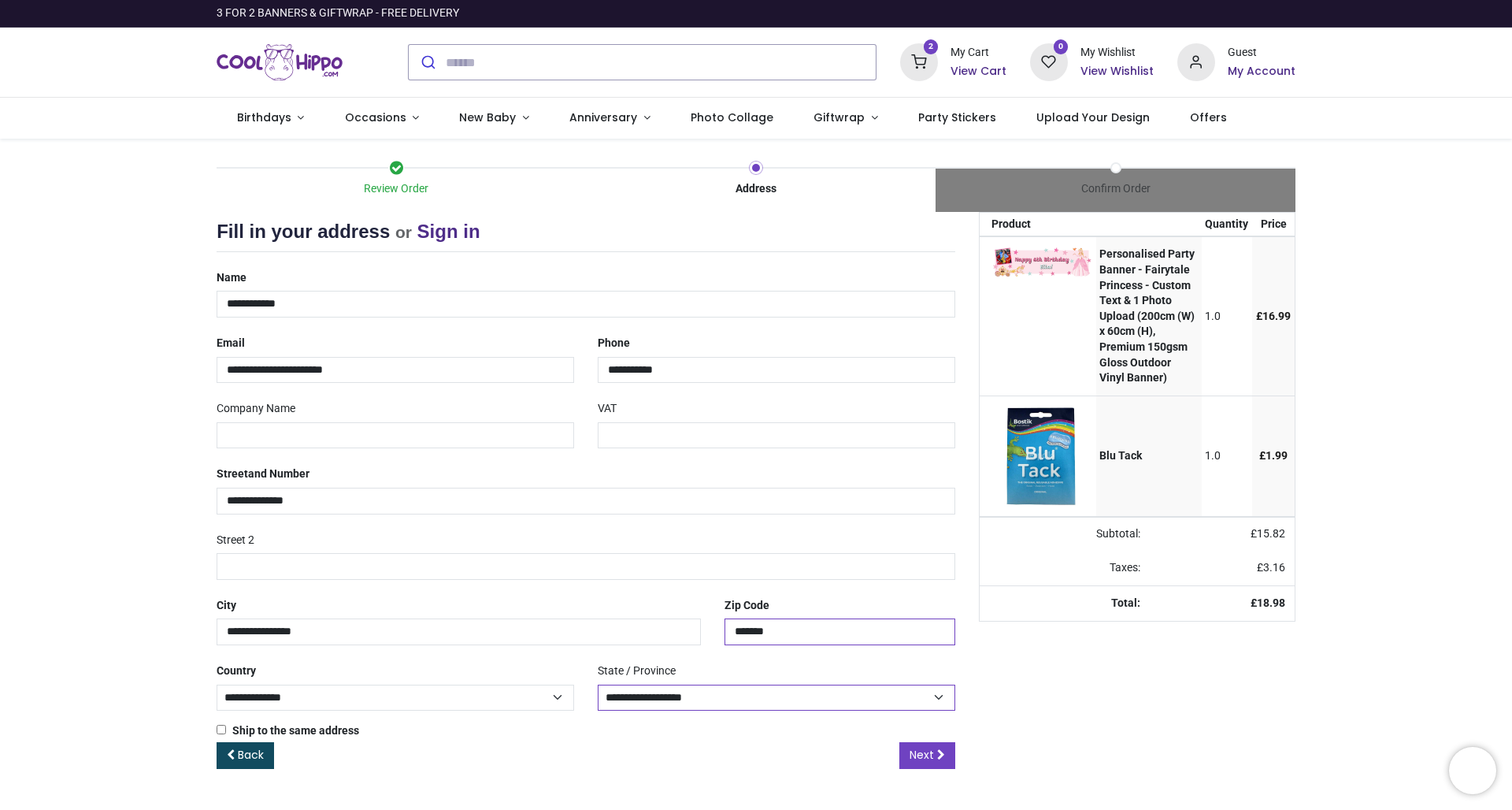
type input "*******"
select select "***"
click at [921, 753] on span "Next" at bounding box center [922, 755] width 25 height 15
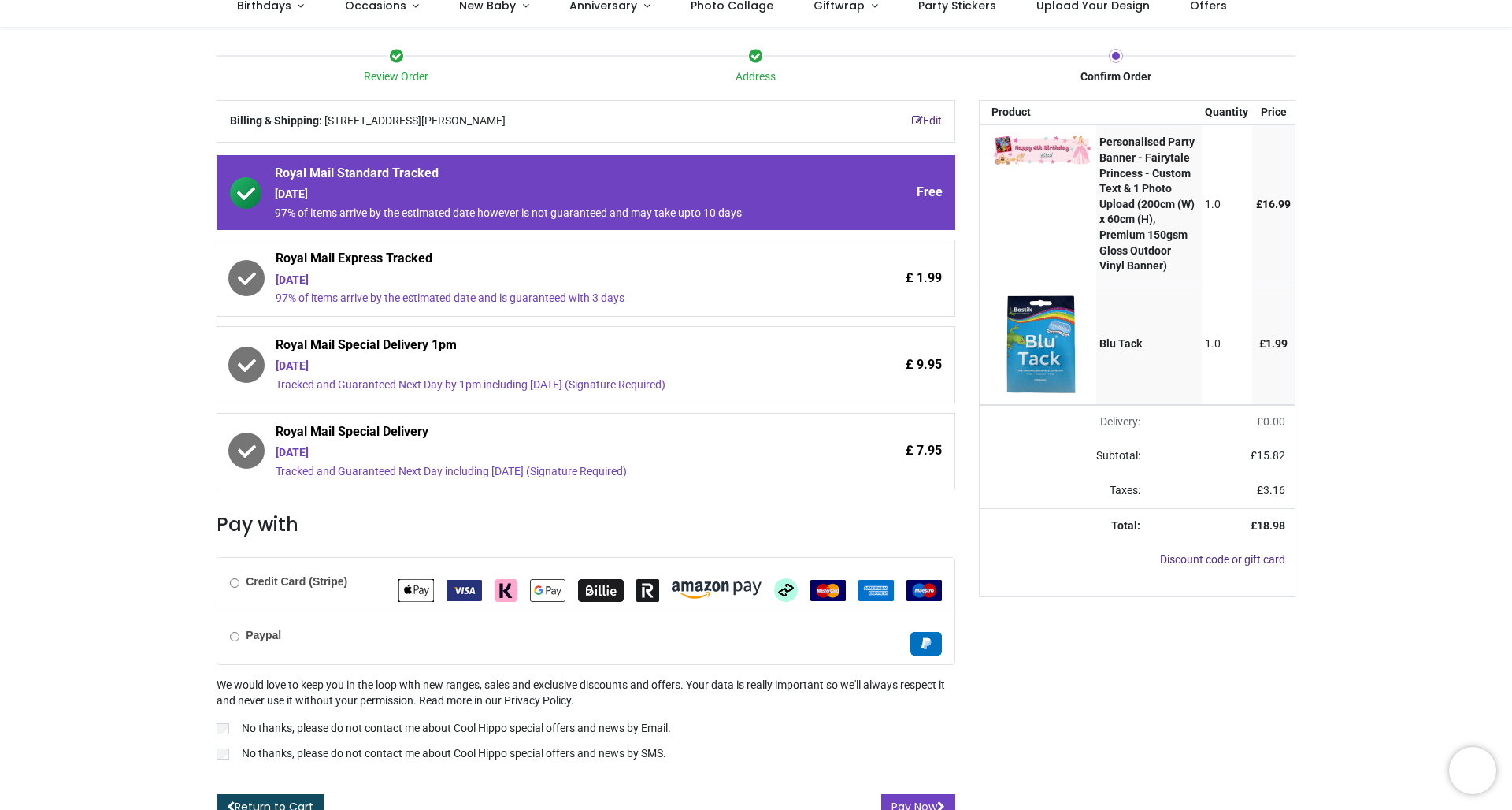
scroll to position [120, 0]
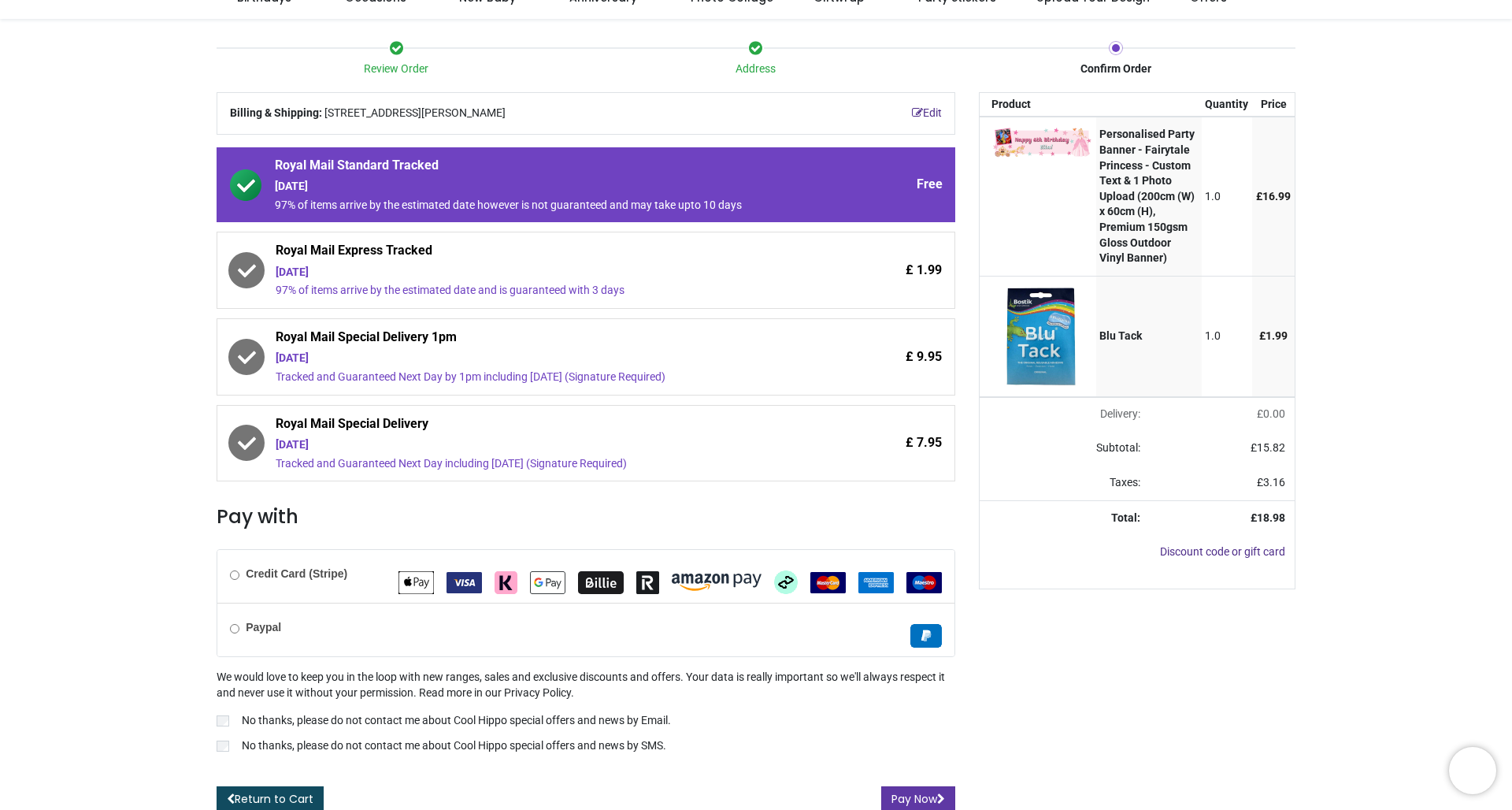
click at [917, 789] on button "Pay Now" at bounding box center [918, 800] width 74 height 27
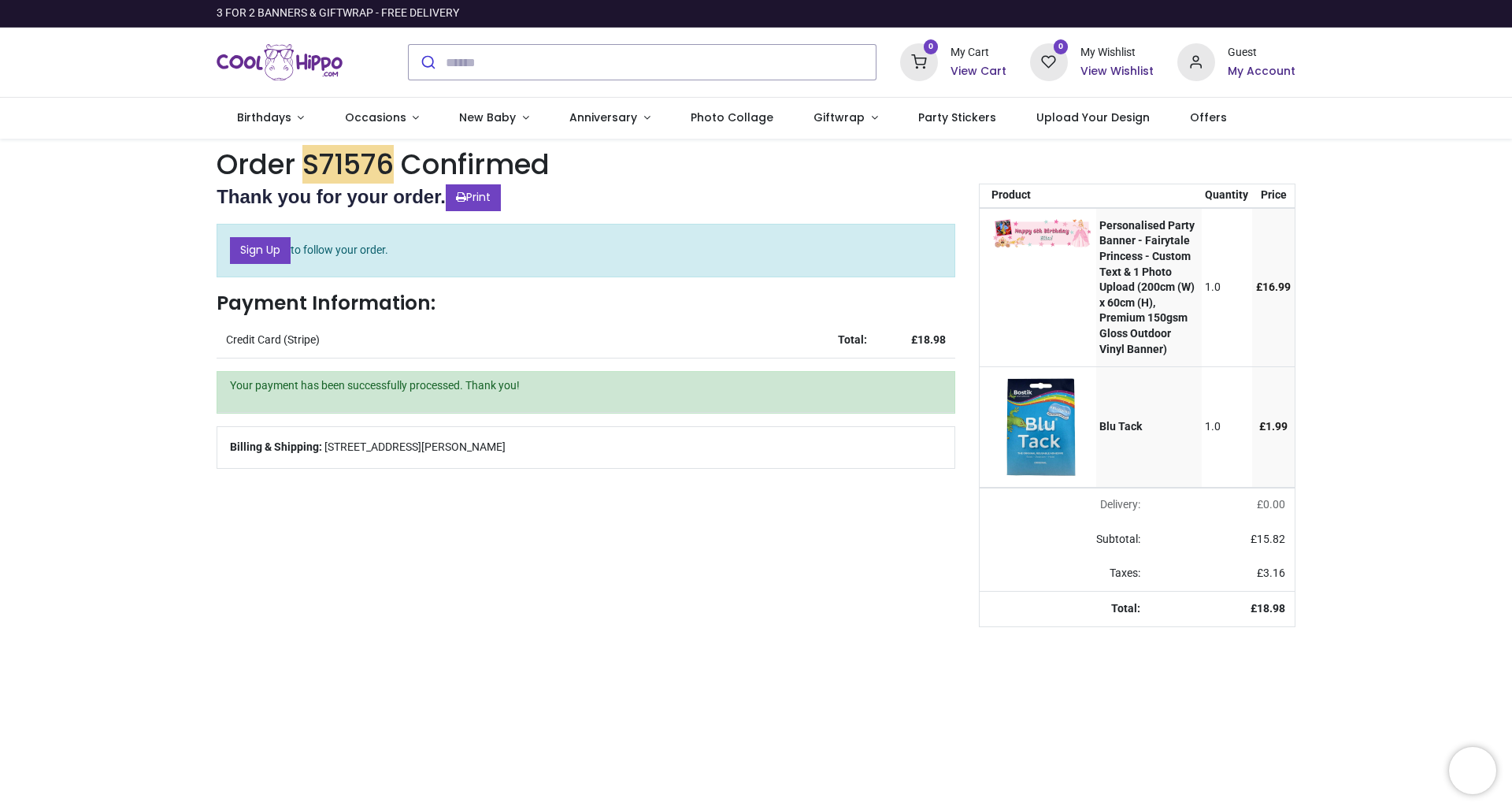
click at [1257, 71] on h6 "My Account" at bounding box center [1261, 71] width 68 height 15
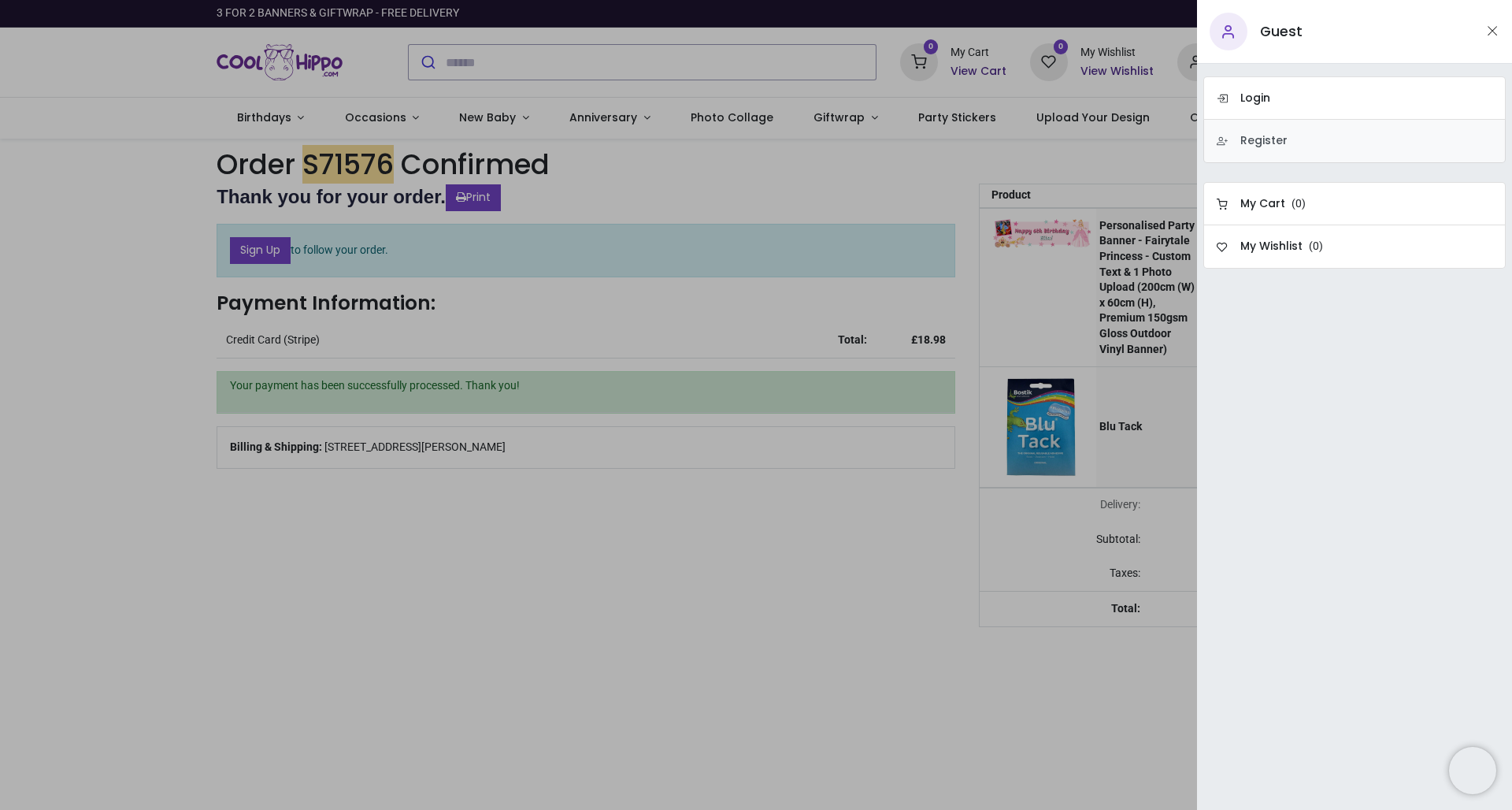
click at [1264, 141] on h6 "Register" at bounding box center [1264, 141] width 47 height 15
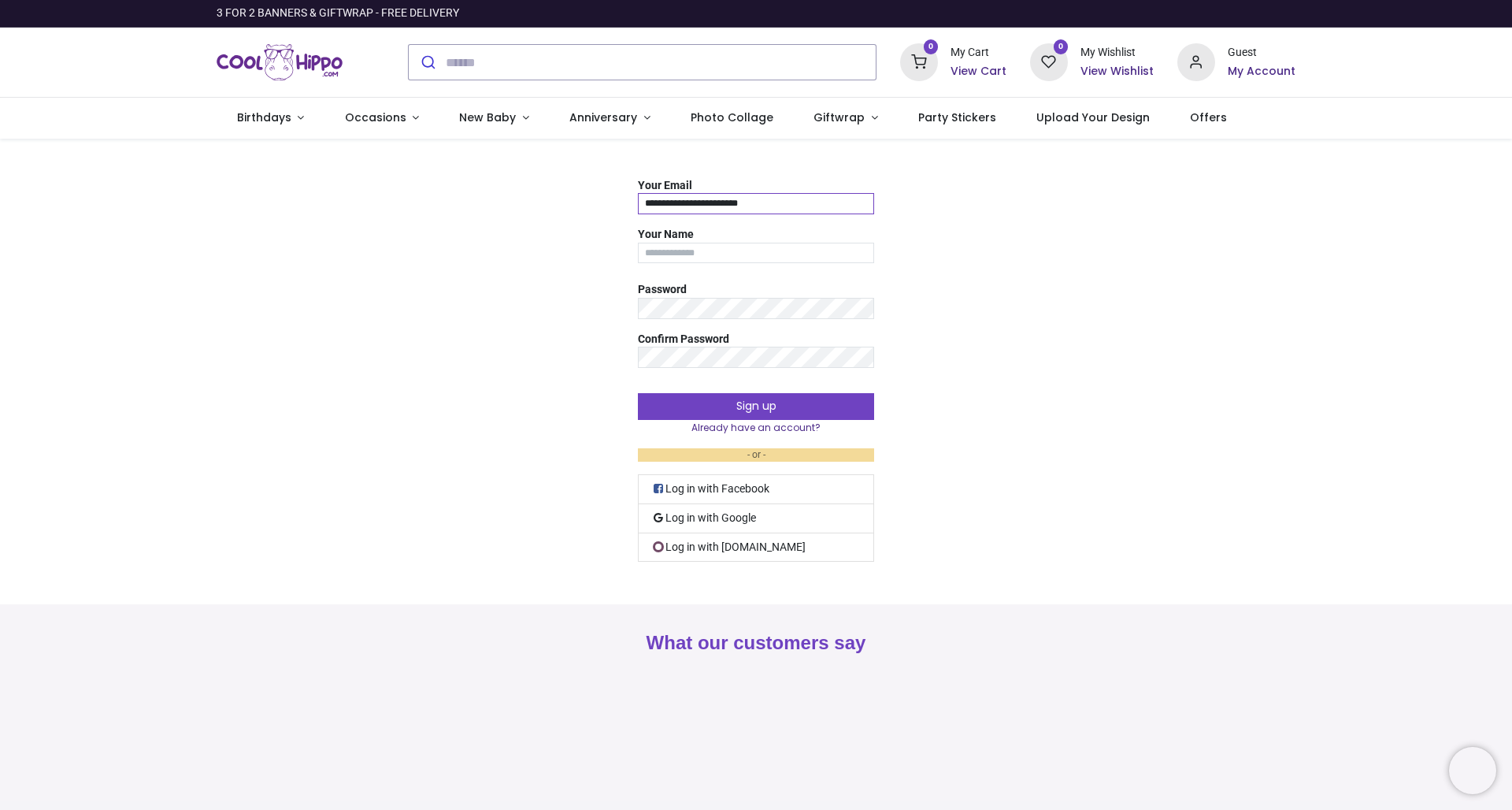
type input "**********"
click at [756, 405] on button "Sign up" at bounding box center [756, 406] width 236 height 27
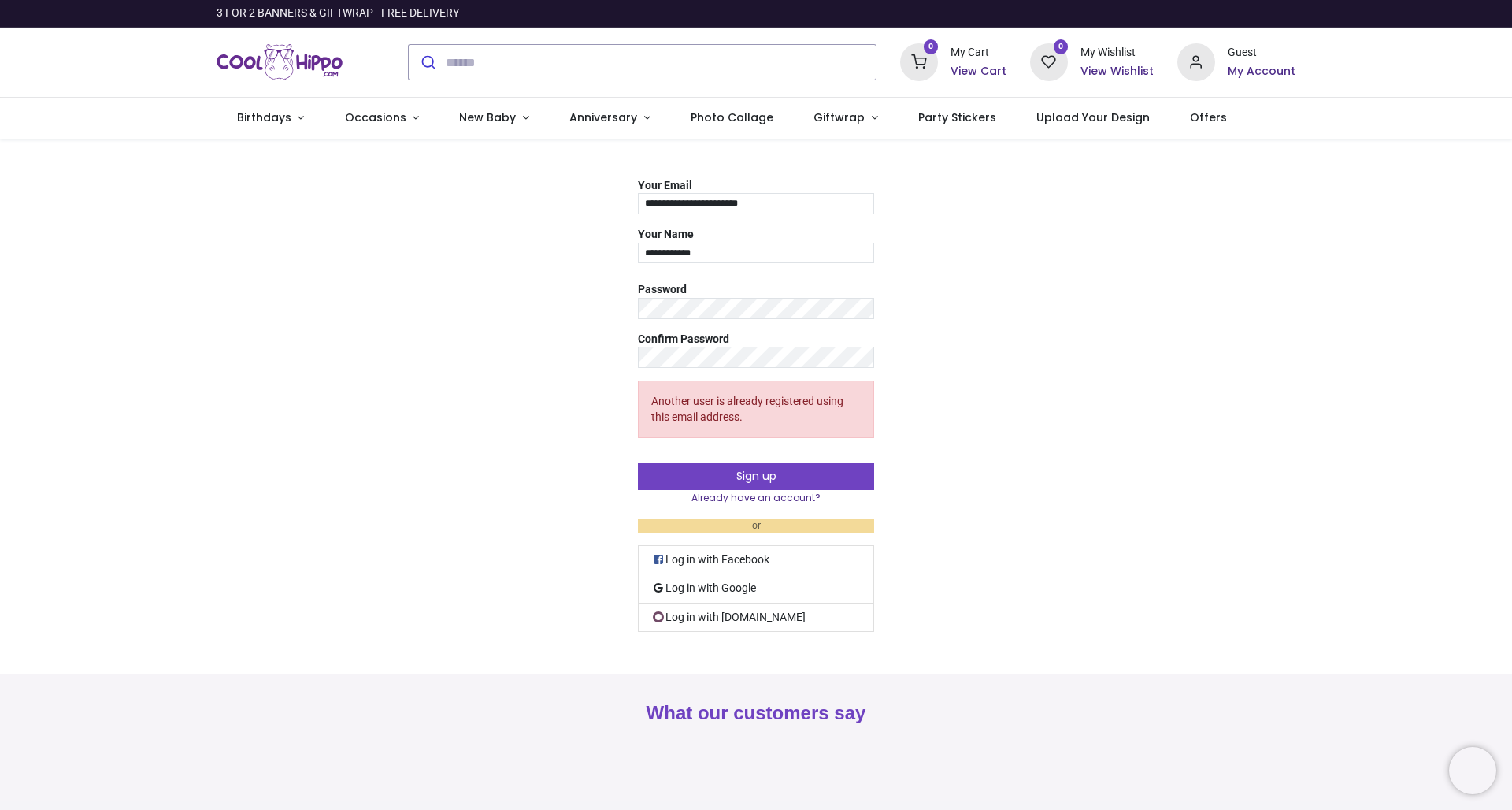
click at [1270, 73] on h6 "My Account" at bounding box center [1261, 71] width 68 height 15
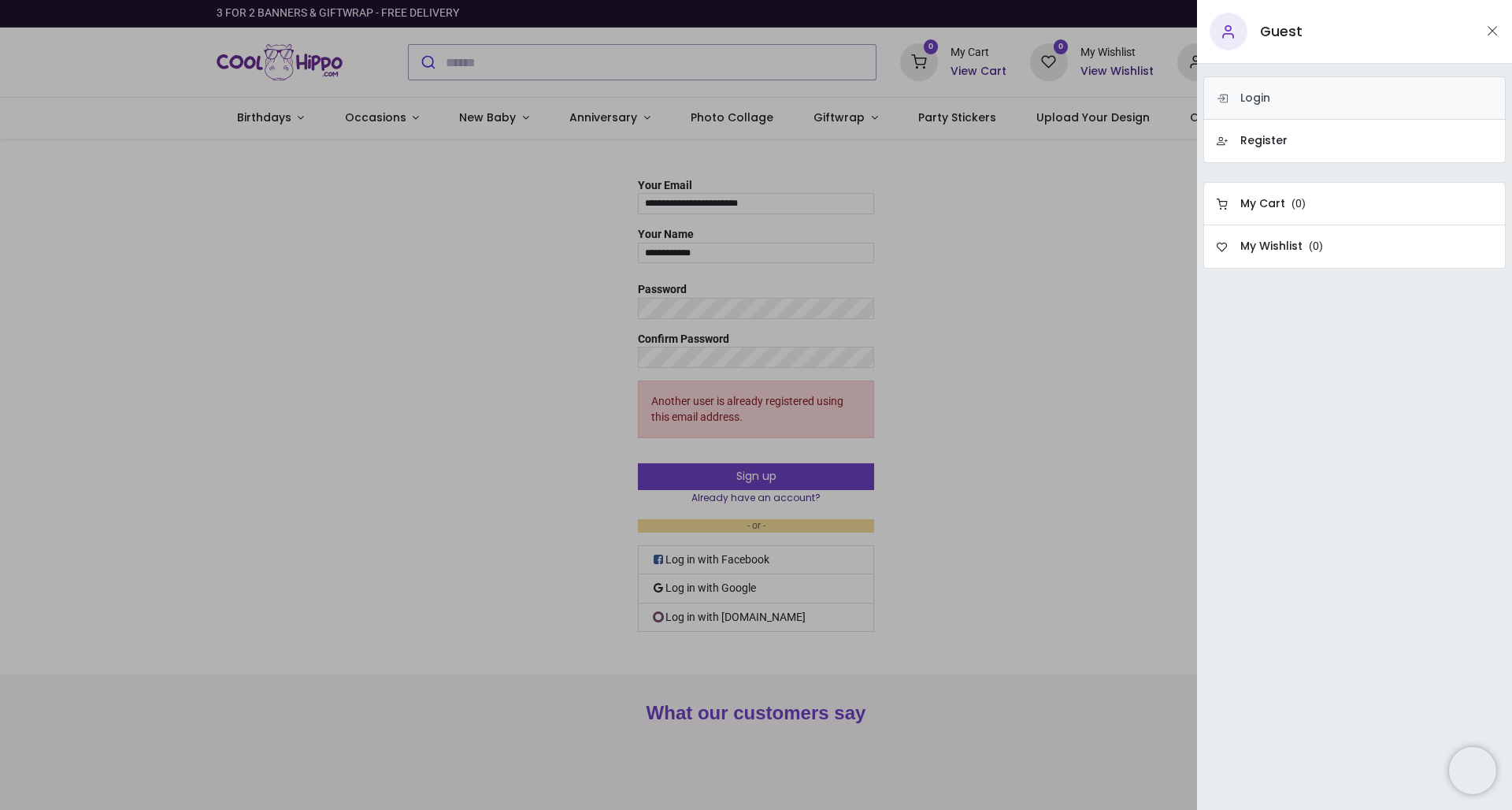
click at [1249, 103] on h6 "Login" at bounding box center [1255, 99] width 30 height 15
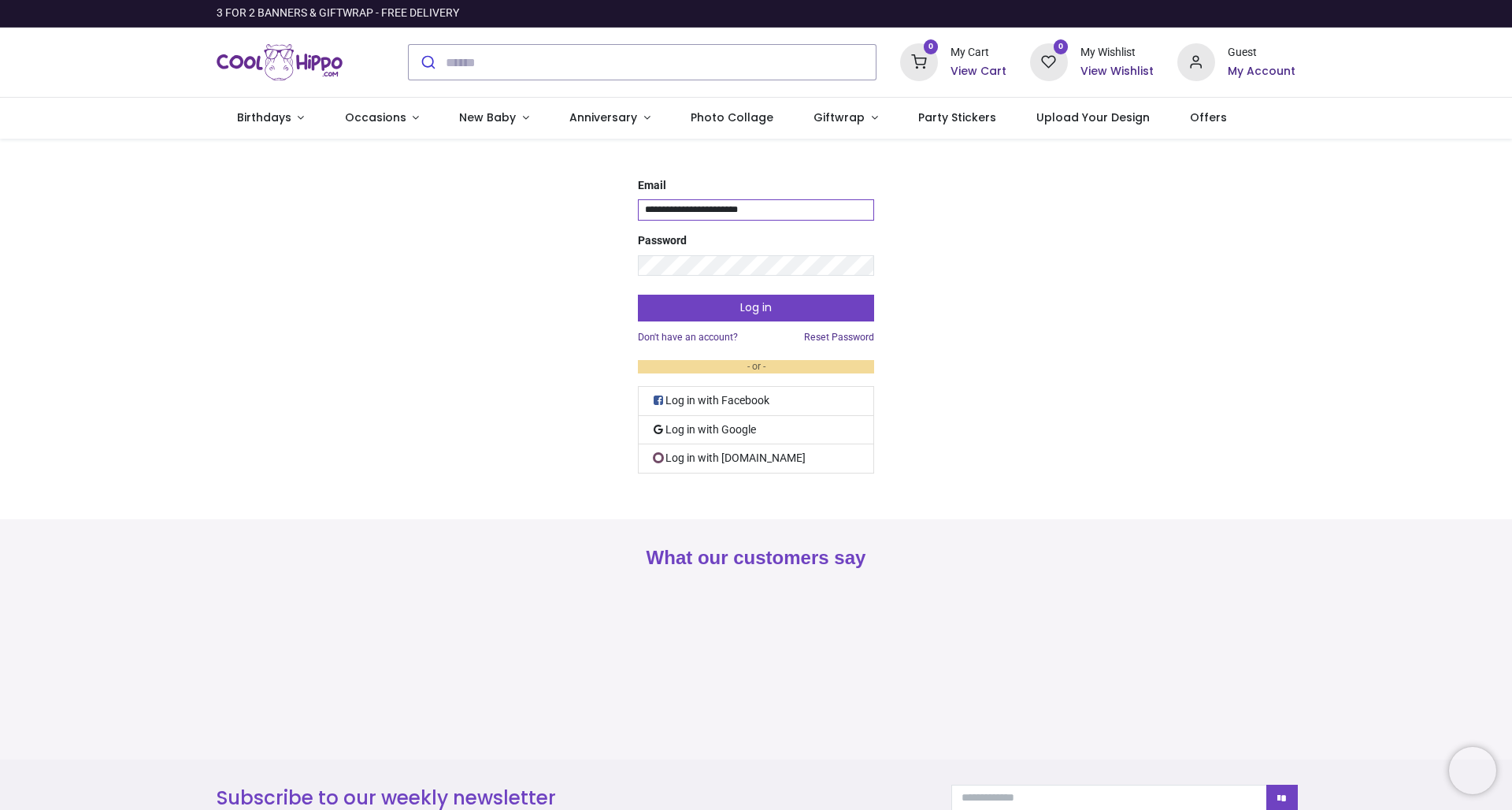
type input "**********"
click at [746, 312] on button "Log in" at bounding box center [756, 308] width 236 height 27
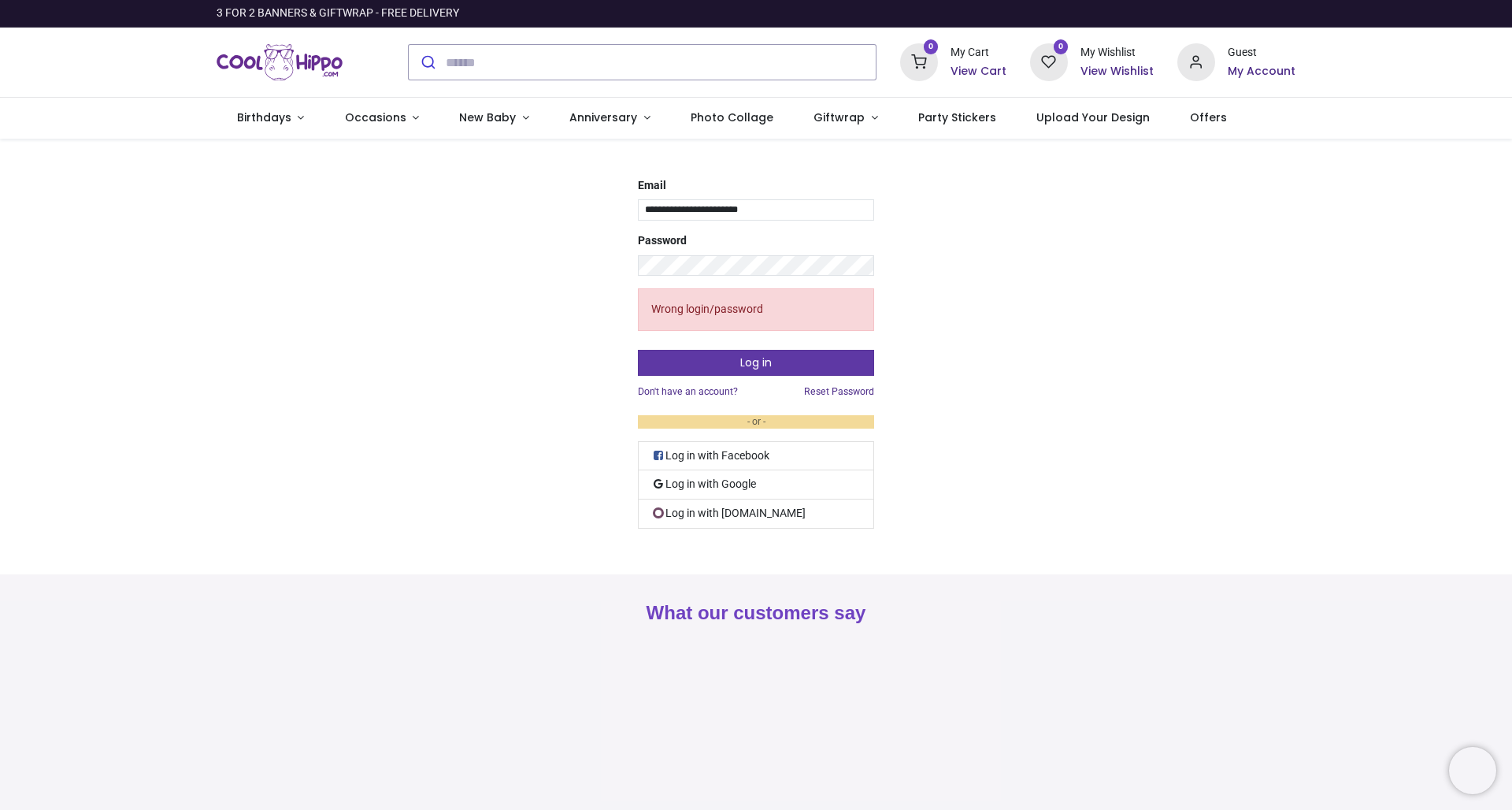
click at [750, 364] on button "Log in" at bounding box center [756, 363] width 236 height 27
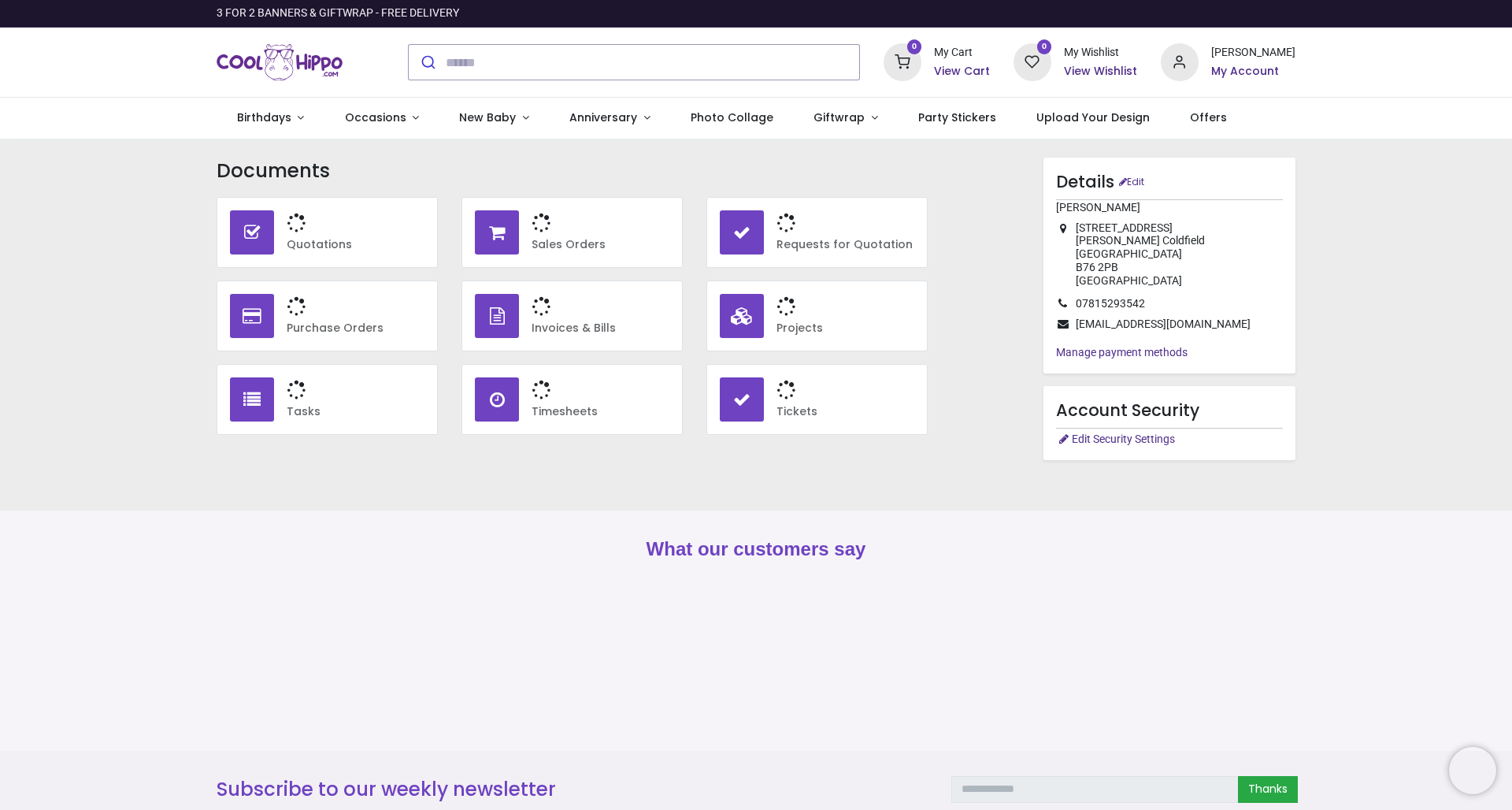
type input "**********"
click at [592, 230] on h3 "1" at bounding box center [601, 224] width 138 height 27
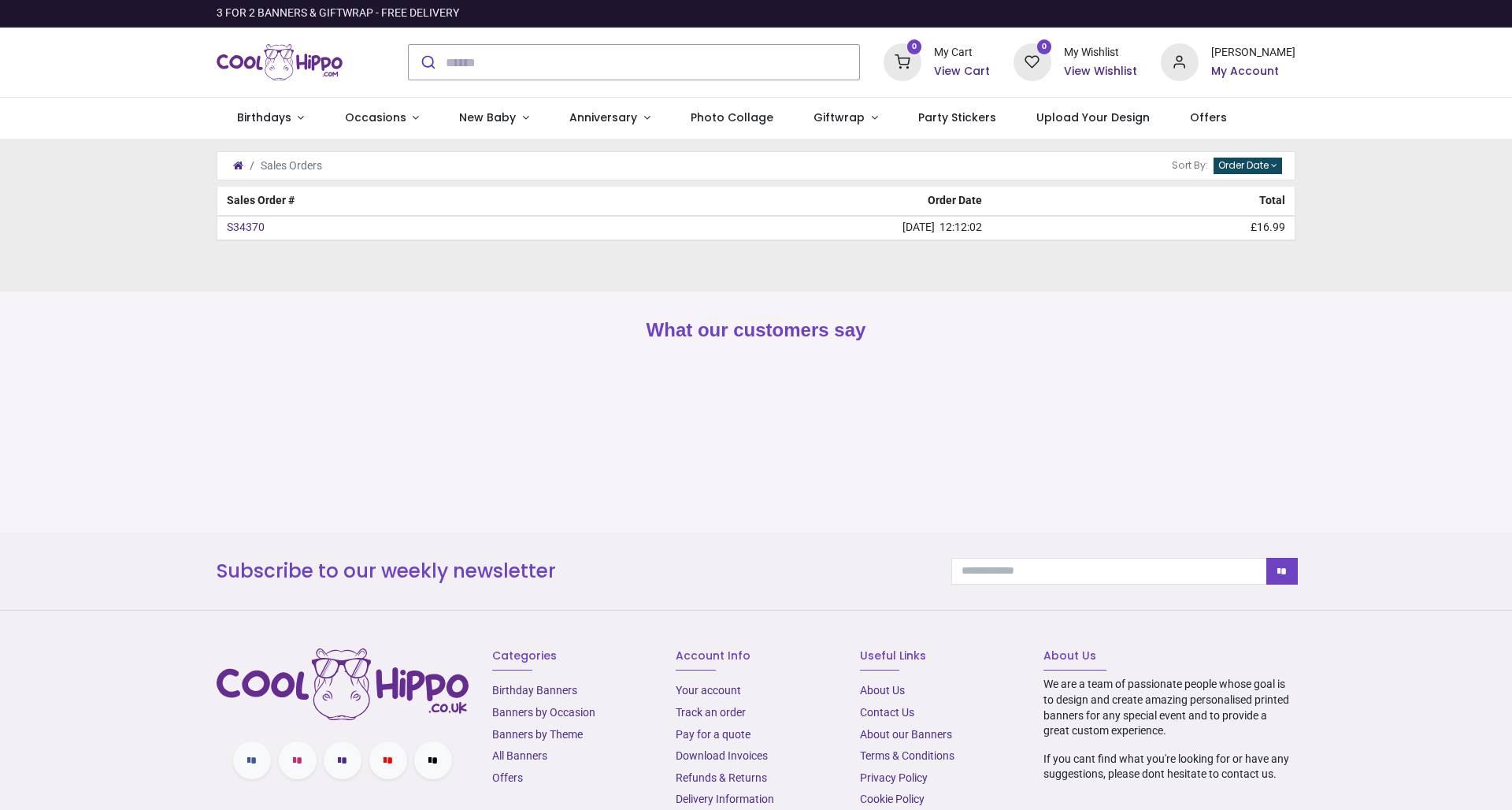
type input "**********"
click at [247, 225] on link "S34370" at bounding box center [246, 226] width 38 height 13
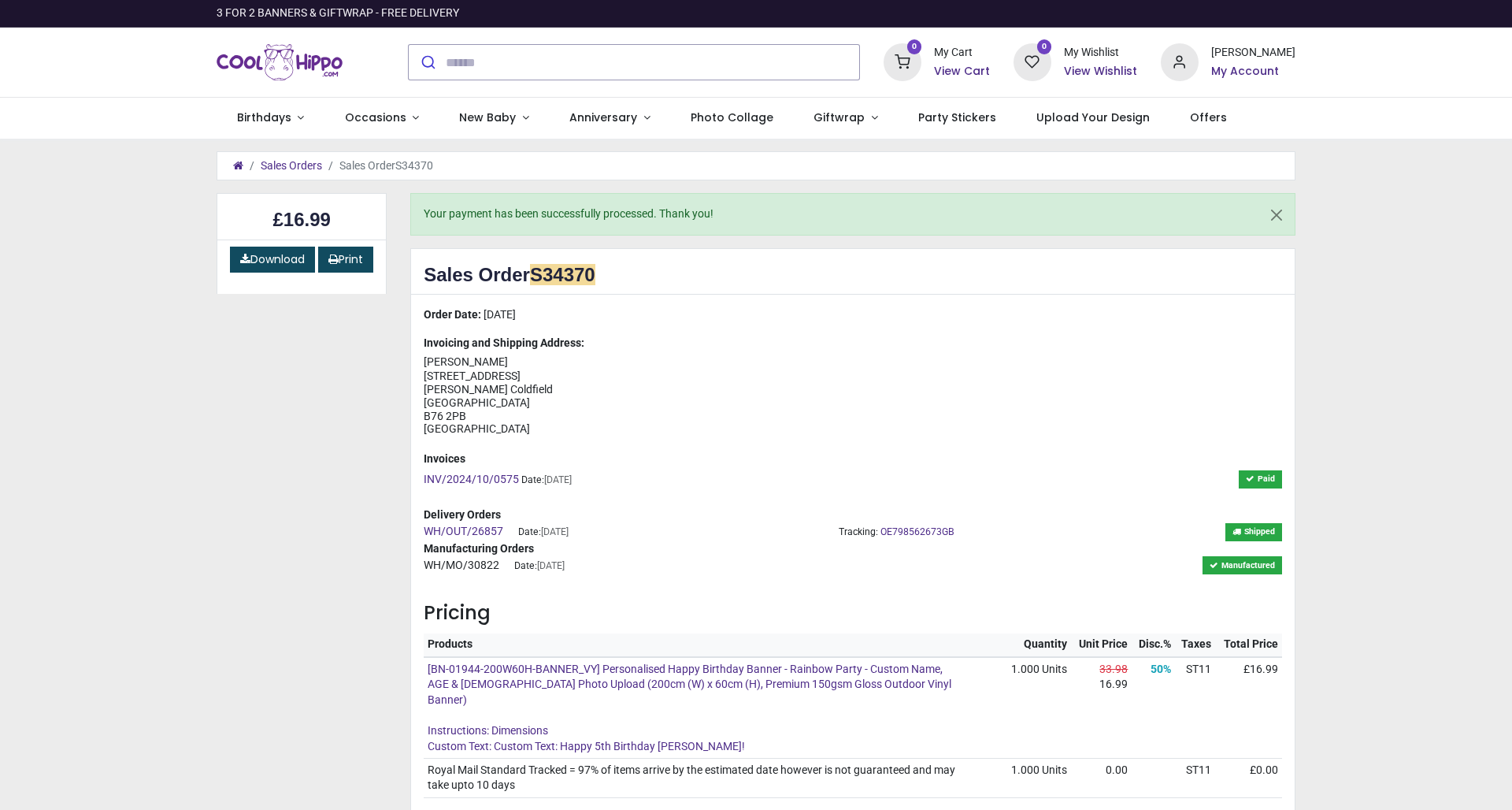
type input "**********"
click at [294, 164] on link "Sales Orders" at bounding box center [291, 165] width 62 height 13
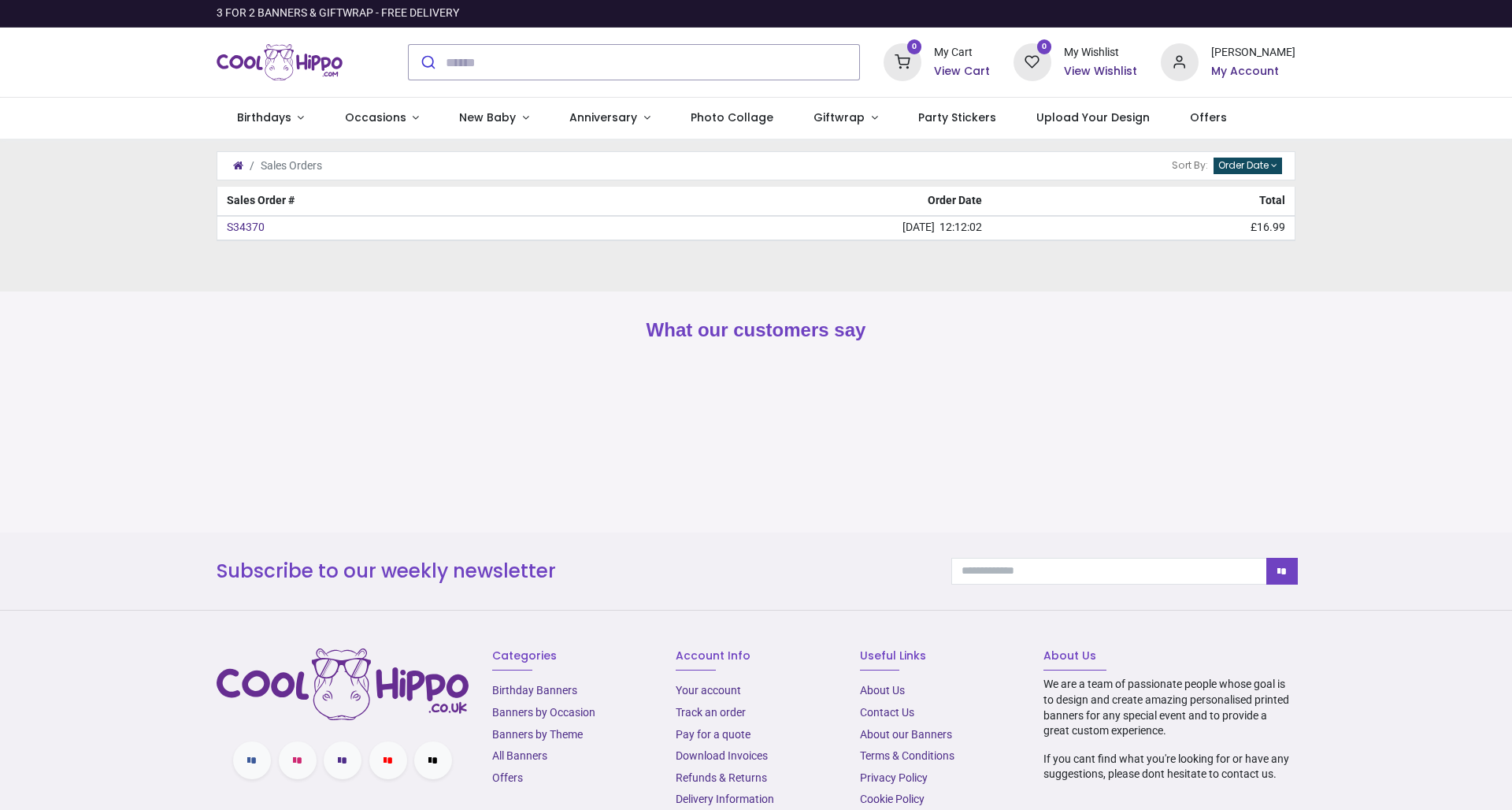
type input "**********"
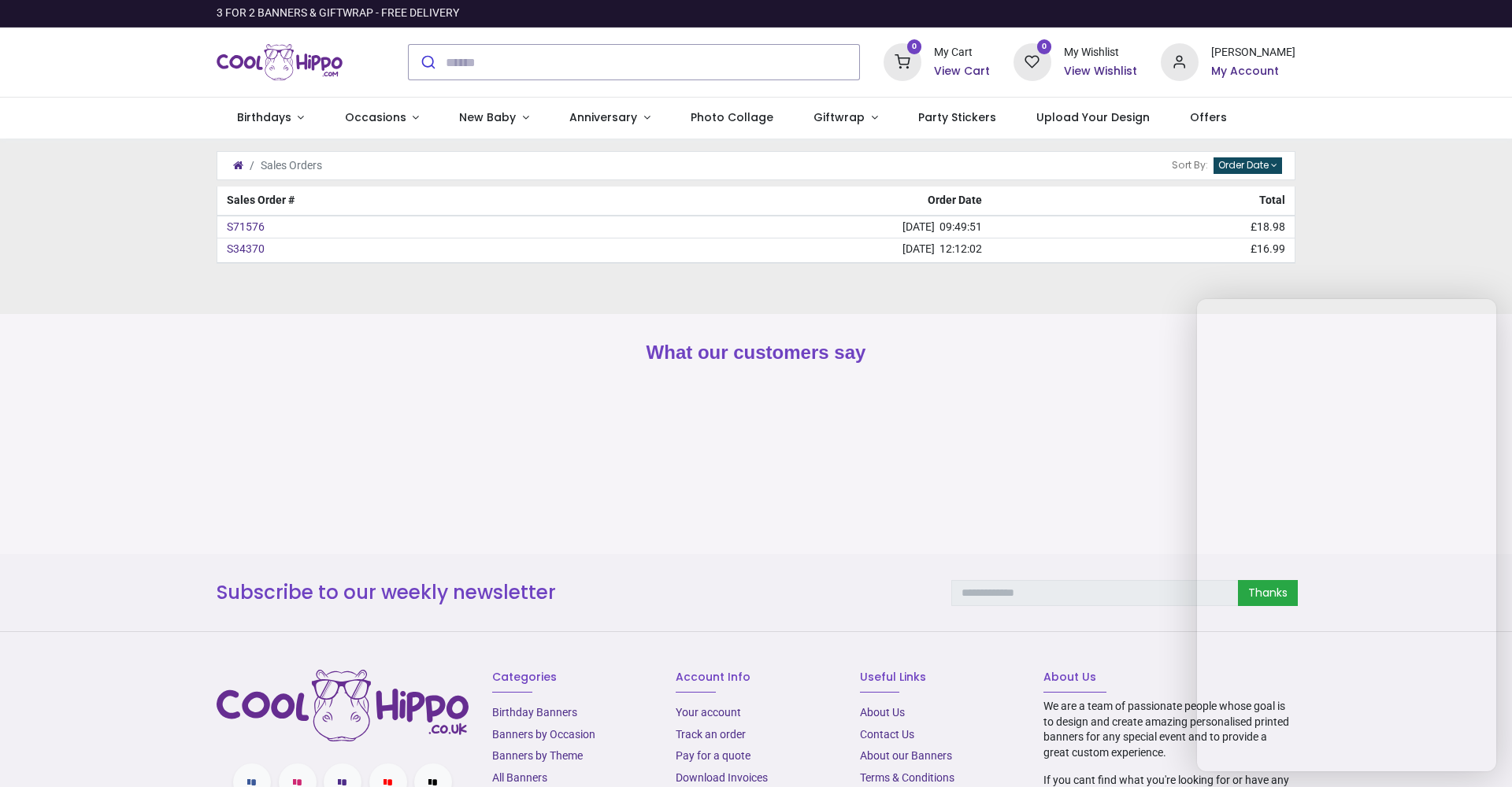
type input "**********"
